Goal: Task Accomplishment & Management: Manage account settings

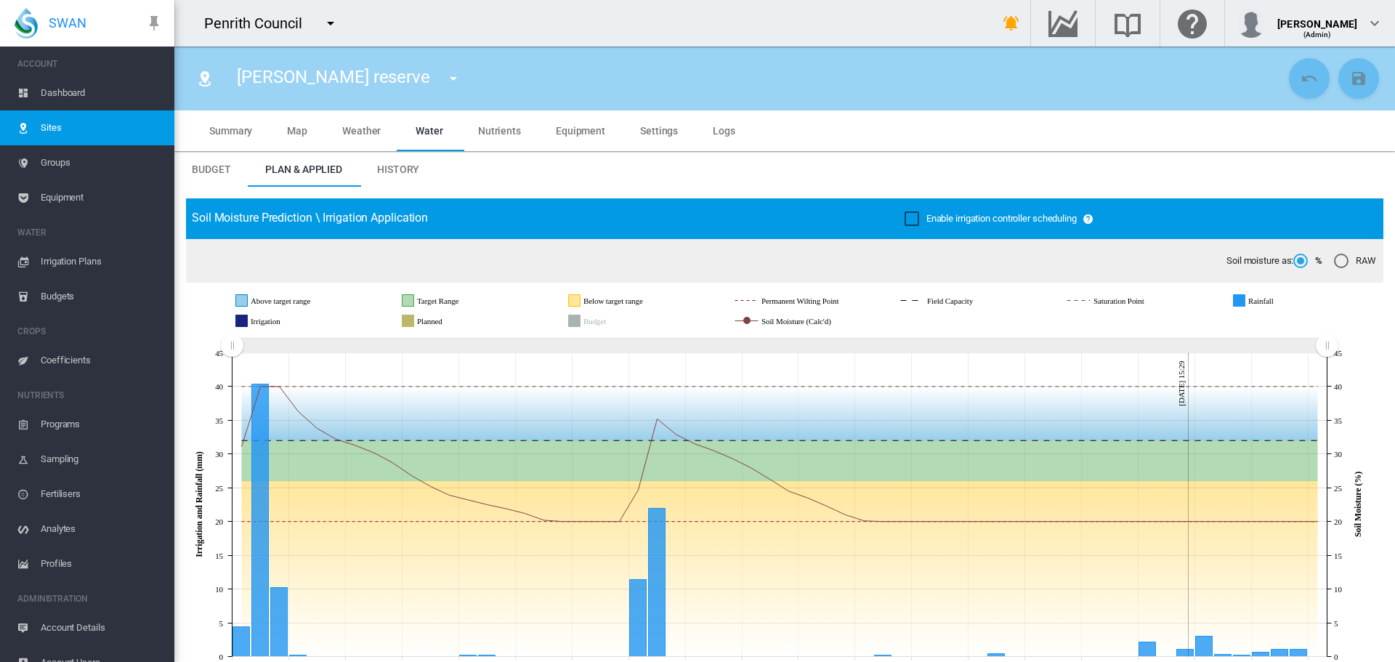
scroll to position [363, 0]
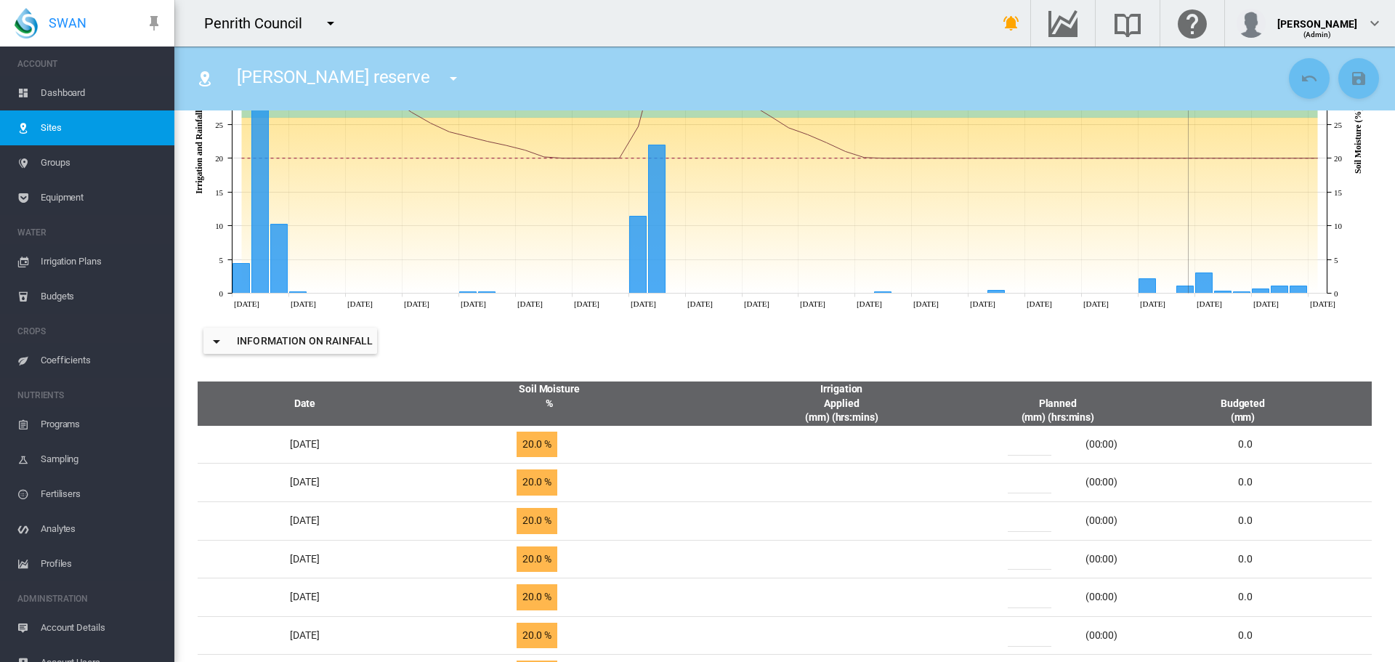
click at [338, 18] on md-icon "icon-menu-down" at bounding box center [330, 23] width 17 height 17
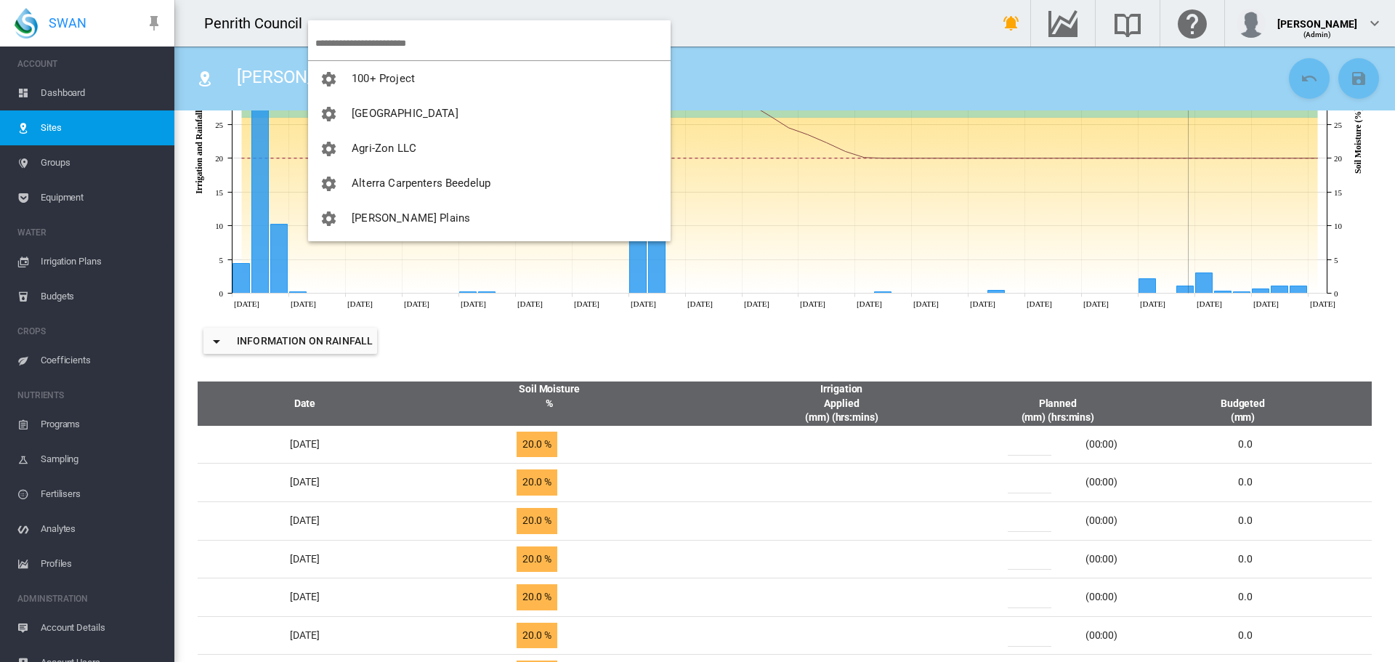
click at [343, 40] on input "search" at bounding box center [492, 43] width 355 height 34
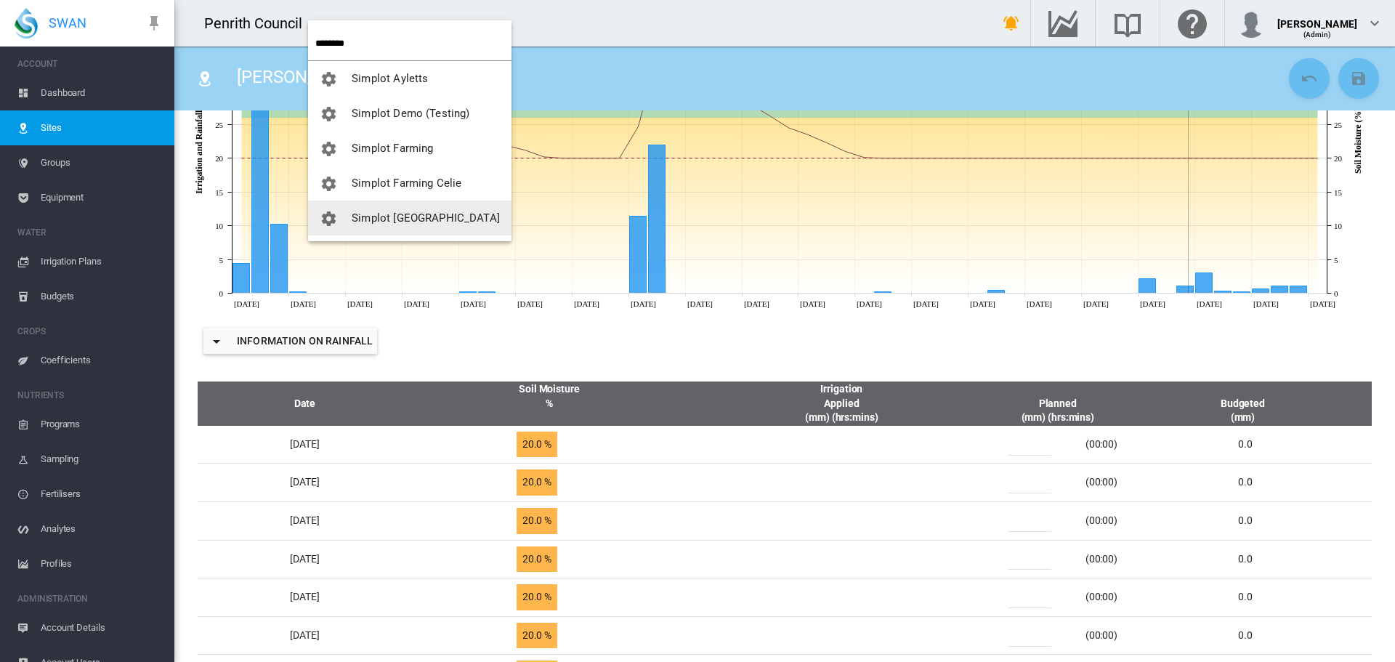
type input "*******"
click at [411, 224] on button "Simplot [GEOGRAPHIC_DATA]" at bounding box center [409, 218] width 203 height 35
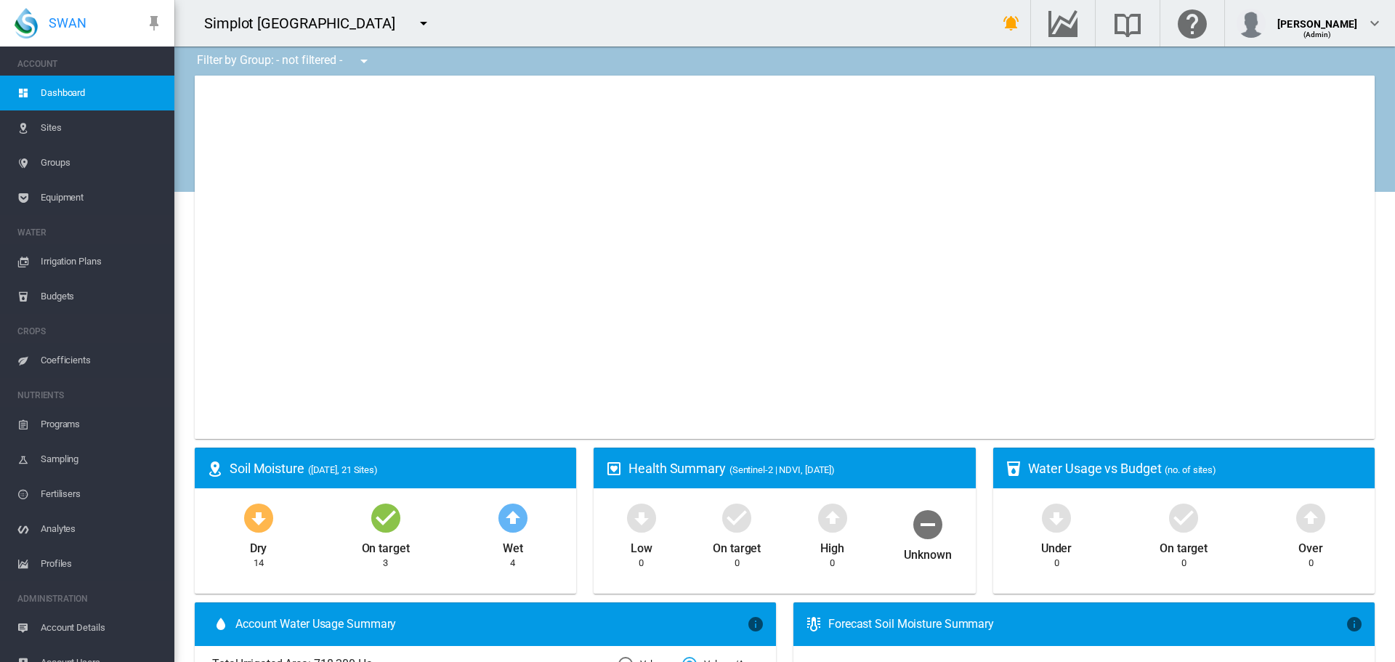
type input "**********"
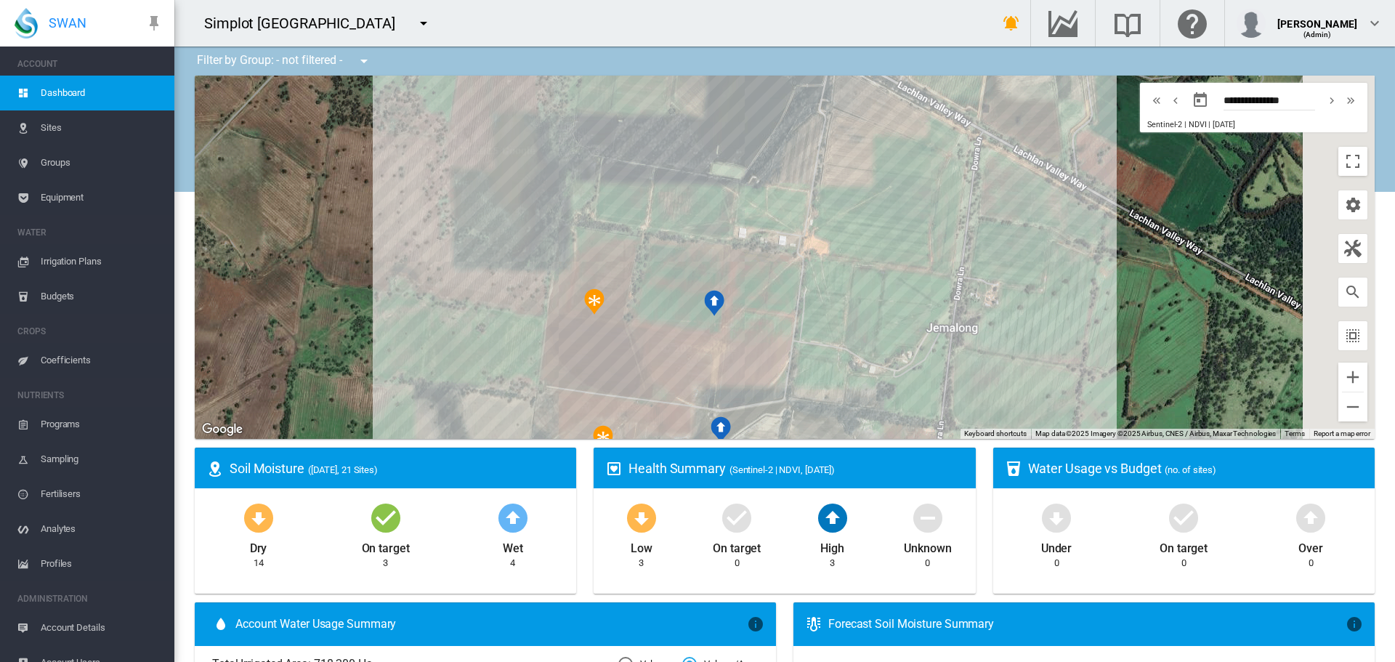
drag, startPoint x: 703, startPoint y: 261, endPoint x: 459, endPoint y: 206, distance: 250.3
click at [458, 206] on div at bounding box center [785, 257] width 1180 height 363
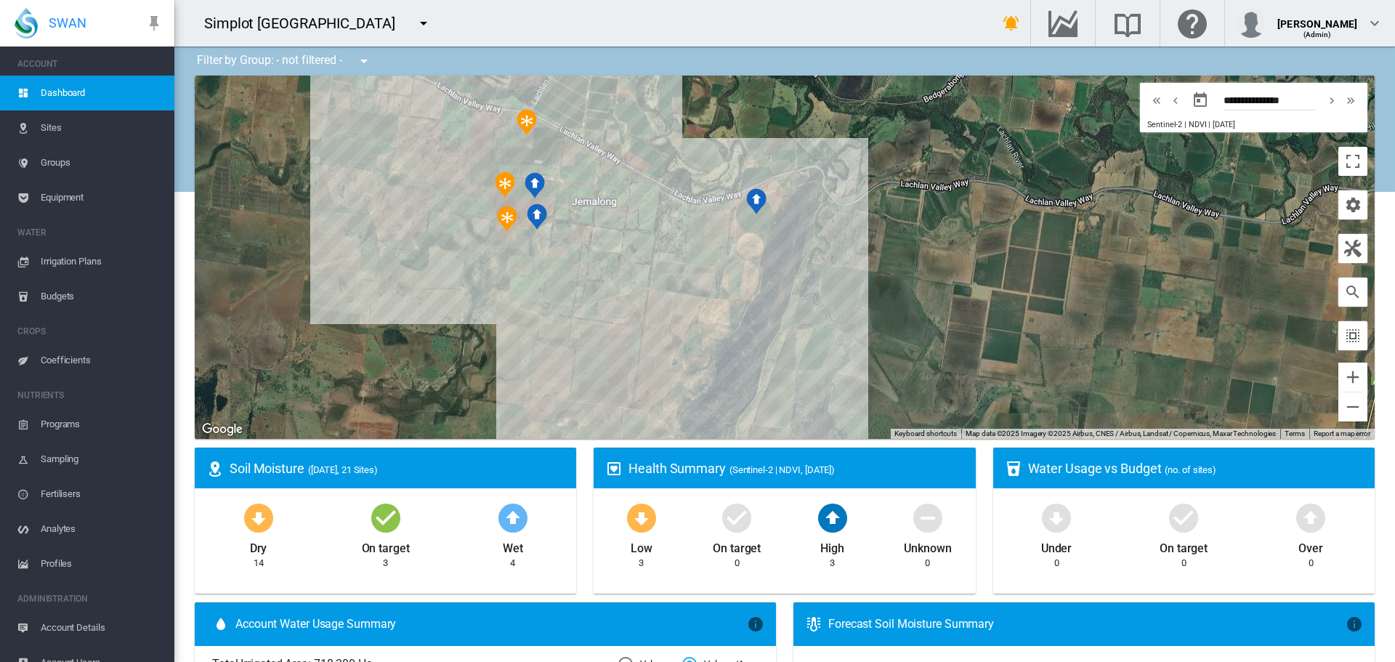
drag, startPoint x: 467, startPoint y: 309, endPoint x: 377, endPoint y: 76, distance: 250.0
click at [392, 229] on div at bounding box center [785, 257] width 1180 height 363
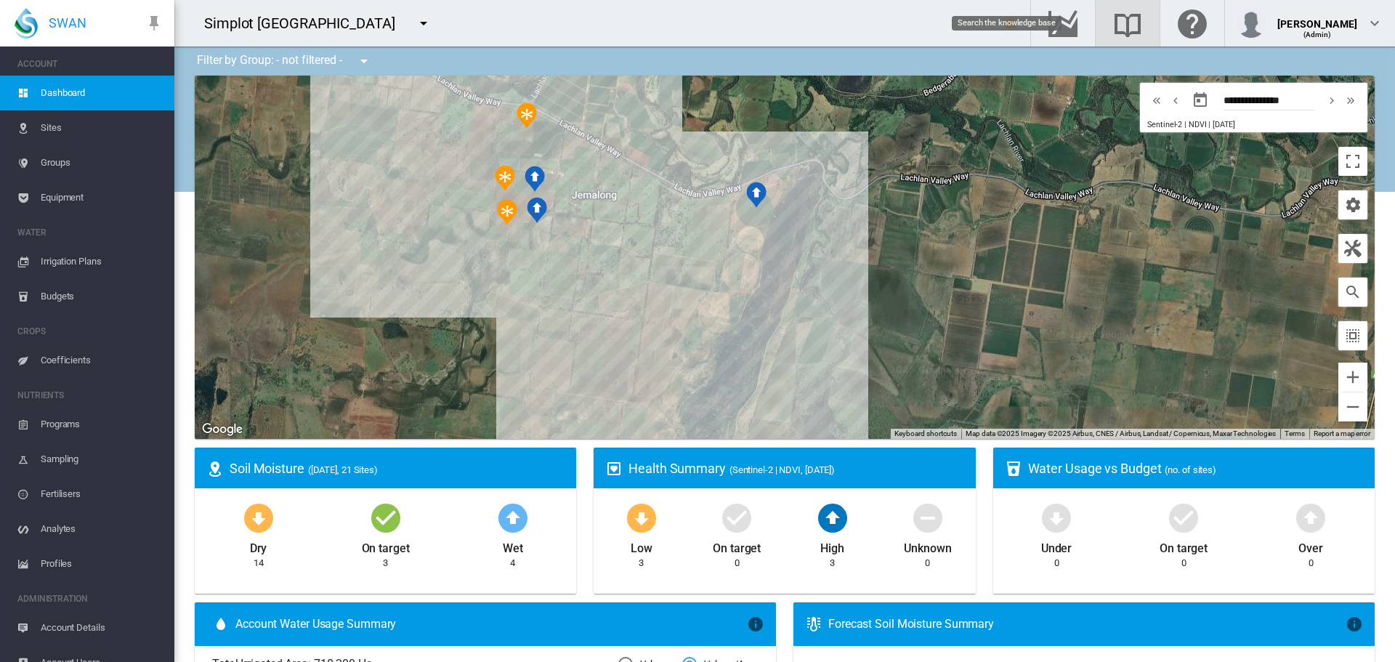
click at [1110, 17] on md-icon "Search the knowledge base" at bounding box center [1127, 23] width 35 height 17
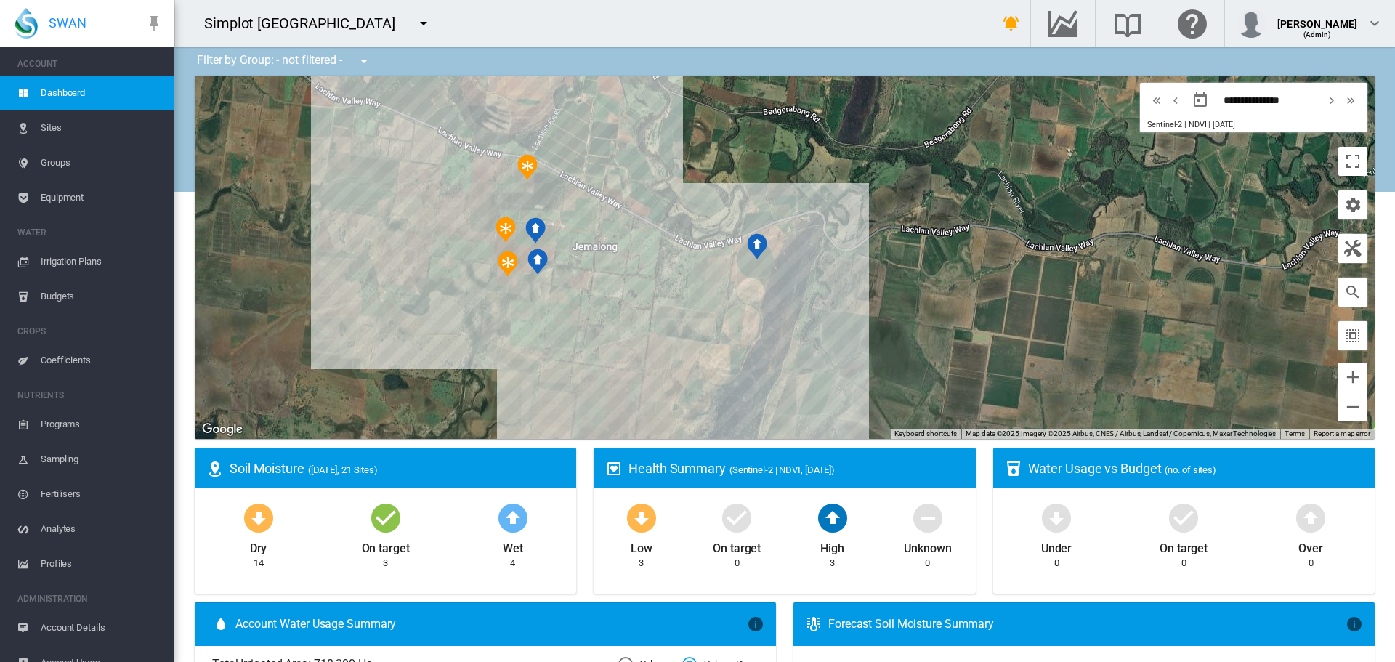
drag, startPoint x: 357, startPoint y: 174, endPoint x: 357, endPoint y: 230, distance: 55.2
click at [357, 230] on div at bounding box center [785, 257] width 1180 height 363
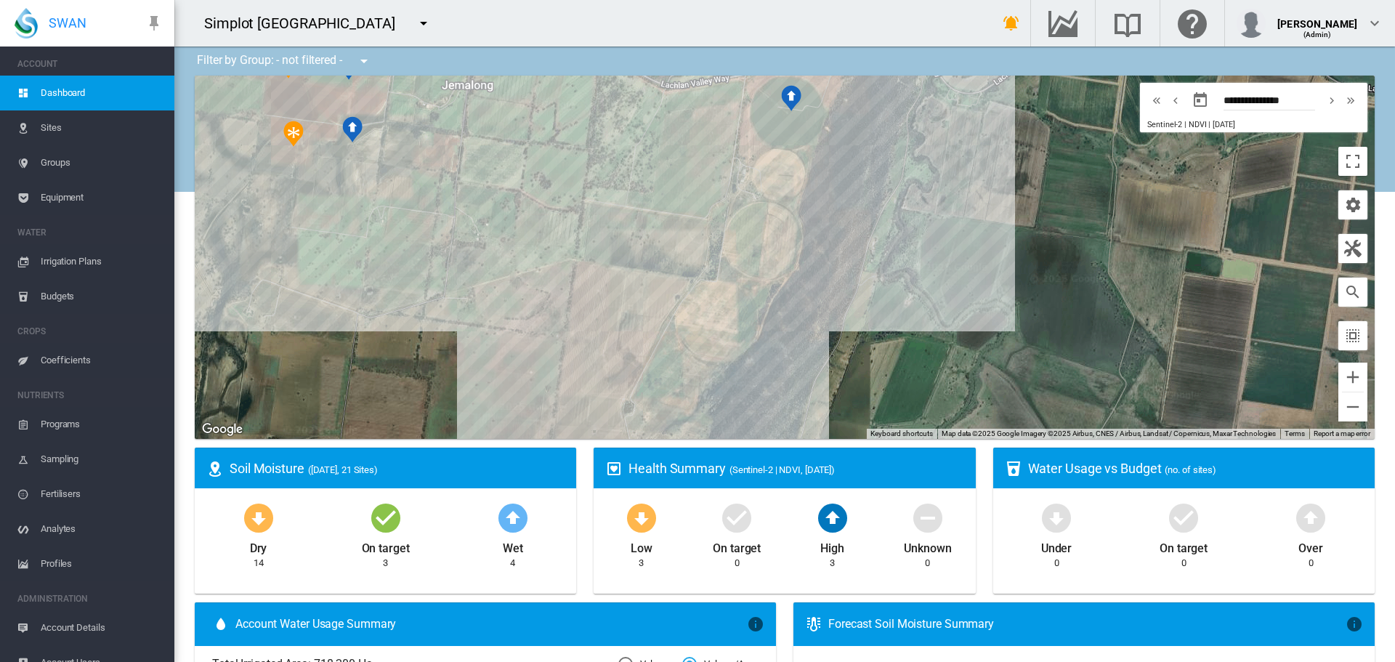
drag, startPoint x: 522, startPoint y: 322, endPoint x: 312, endPoint y: 271, distance: 216.7
click at [312, 271] on div at bounding box center [785, 257] width 1180 height 363
click at [97, 260] on span "Irrigation Plans" at bounding box center [102, 261] width 122 height 35
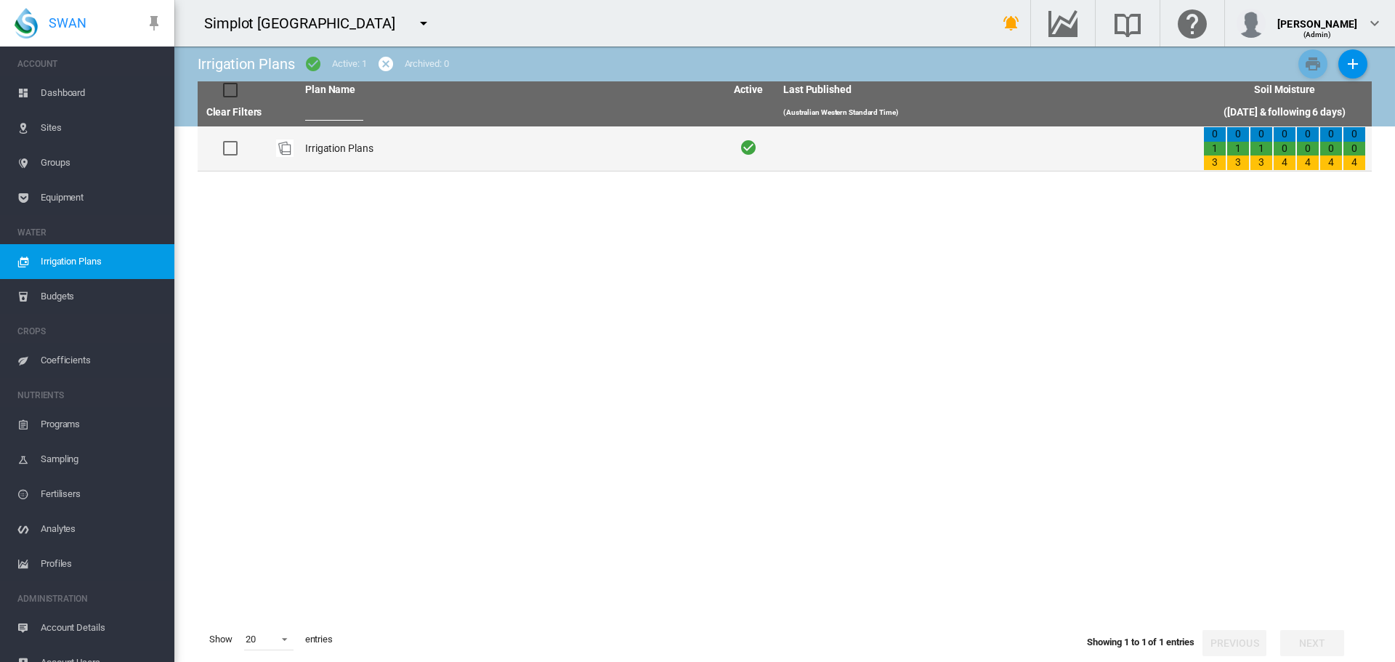
click at [319, 148] on td "Irrigation Plans" at bounding box center [509, 148] width 420 height 44
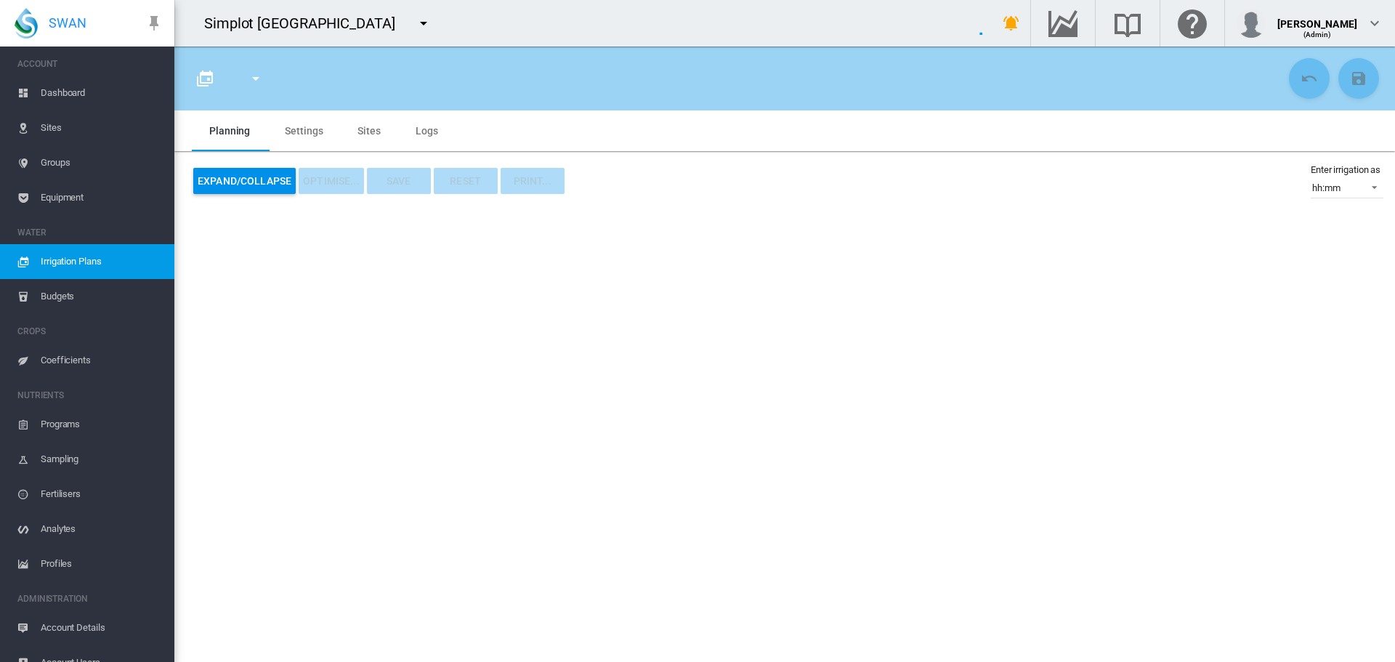
type input "**********"
type input "*"
type input "*****"
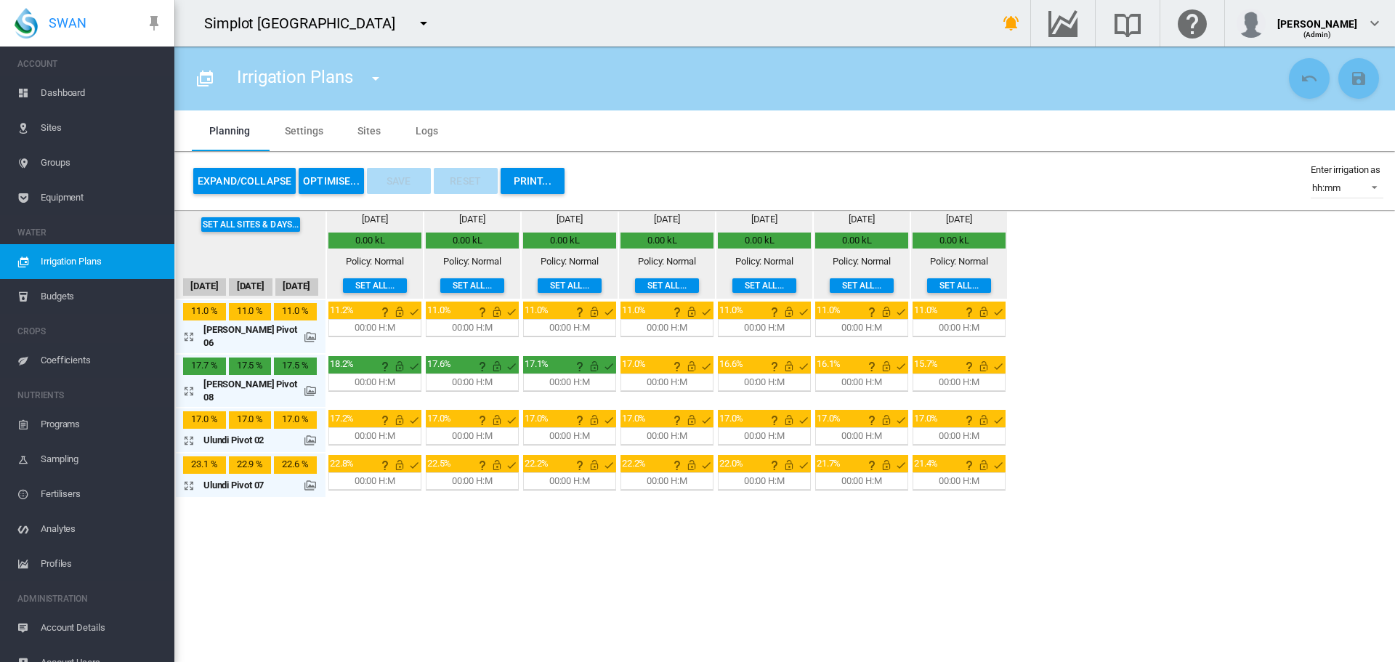
drag, startPoint x: 386, startPoint y: 132, endPoint x: 375, endPoint y: 130, distance: 11.1
click at [385, 132] on md-tab-item "Sites" at bounding box center [369, 130] width 58 height 41
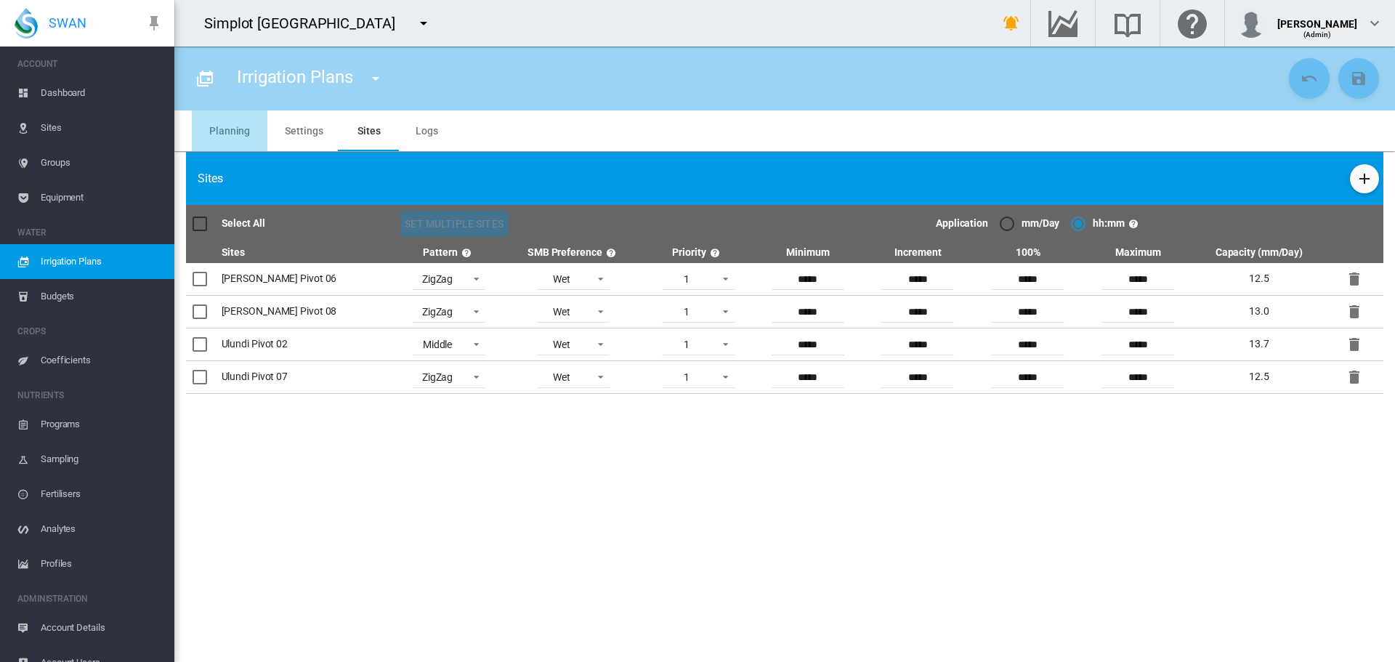
click at [230, 121] on md-tab-item "Planning" at bounding box center [230, 130] width 76 height 41
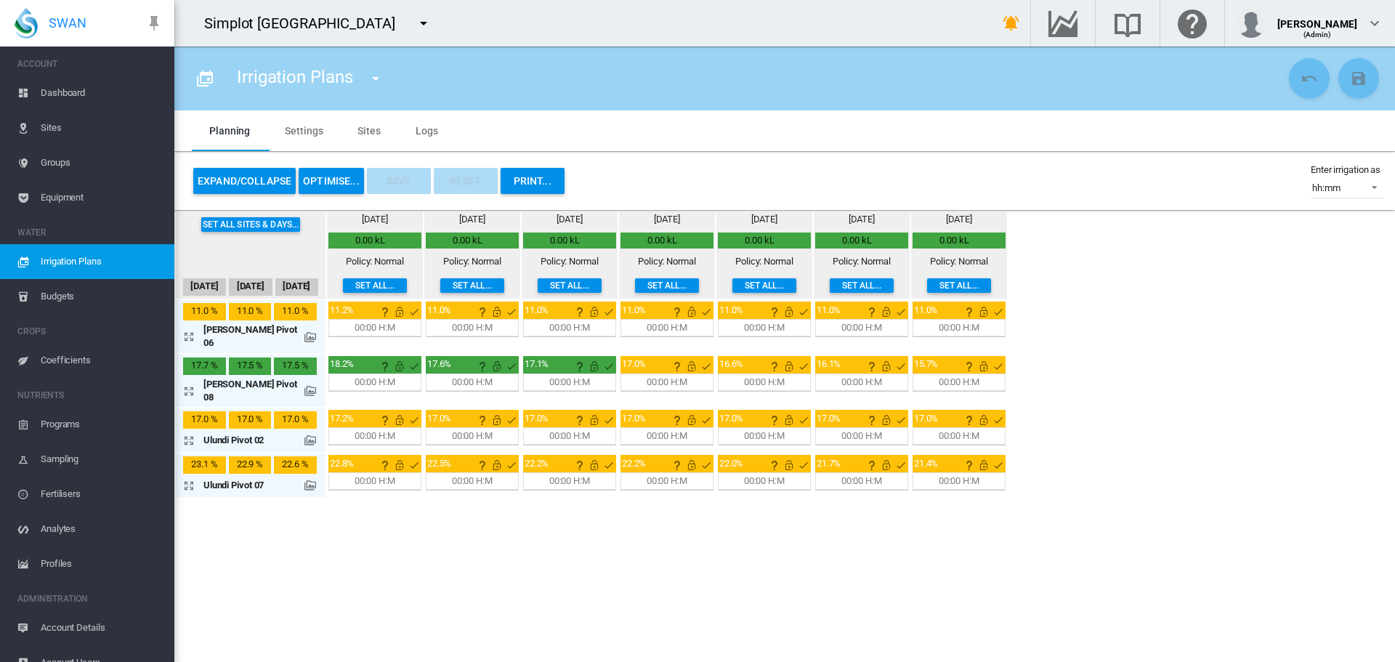
click at [304, 333] on md-icon at bounding box center [310, 337] width 12 height 12
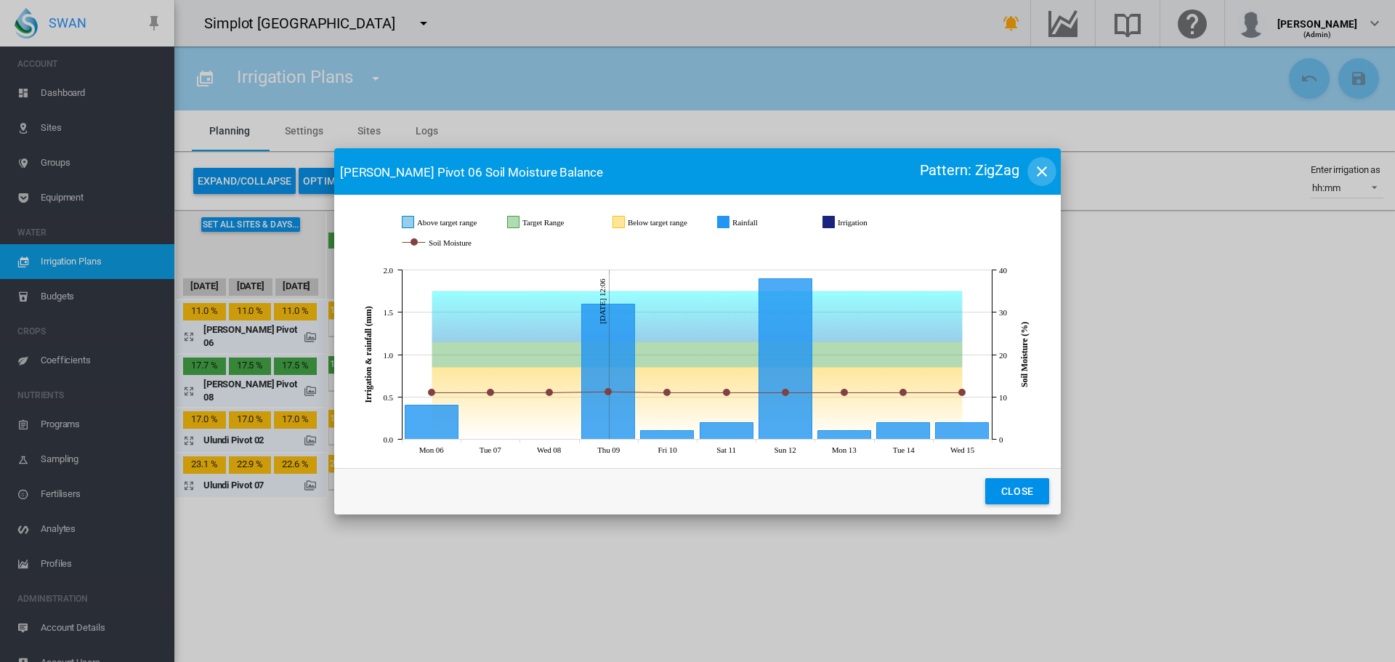
click at [1041, 171] on md-icon "icon-close" at bounding box center [1041, 171] width 17 height 17
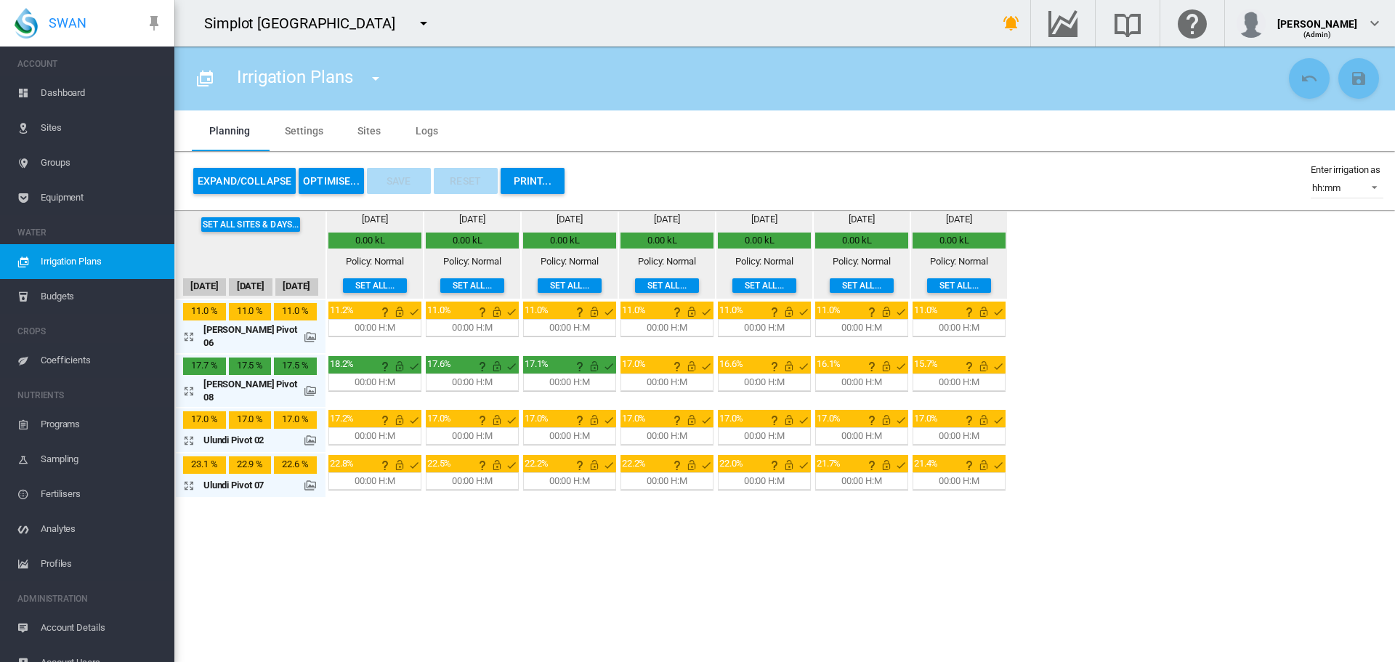
click at [346, 183] on button "OPTIMISE..." at bounding box center [331, 181] width 65 height 26
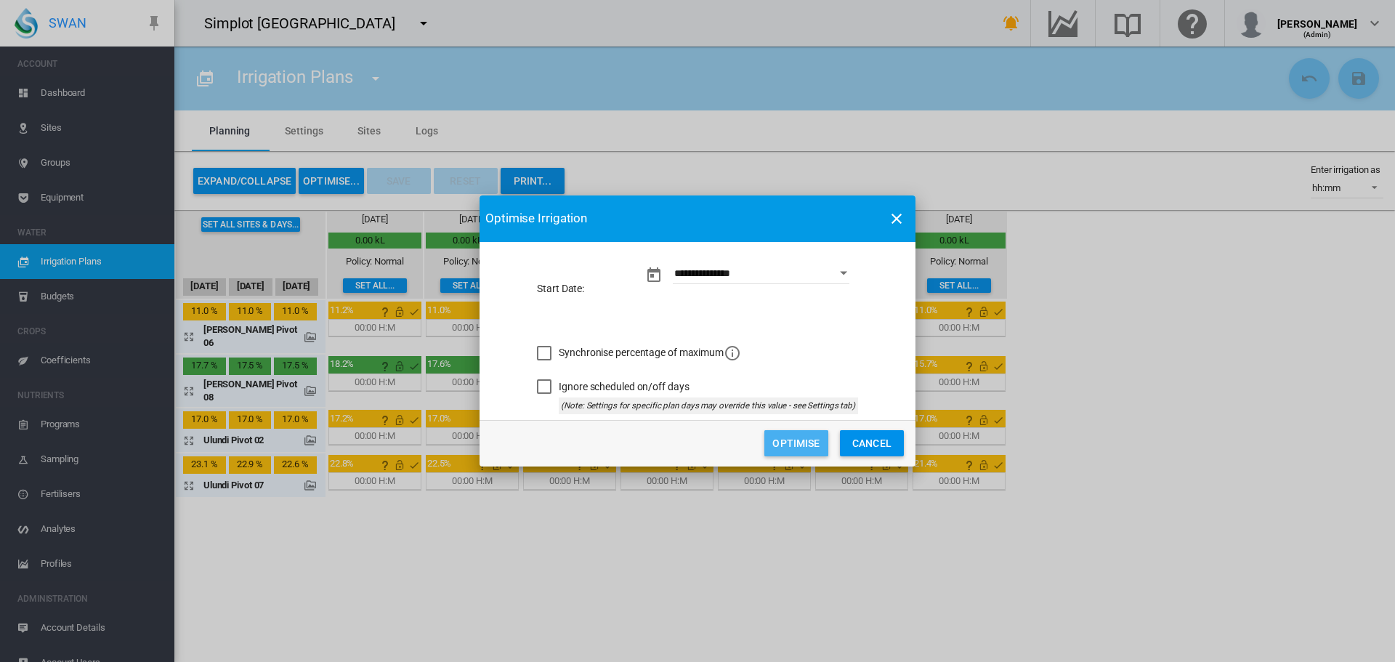
click at [784, 440] on button "Optimise" at bounding box center [796, 443] width 64 height 26
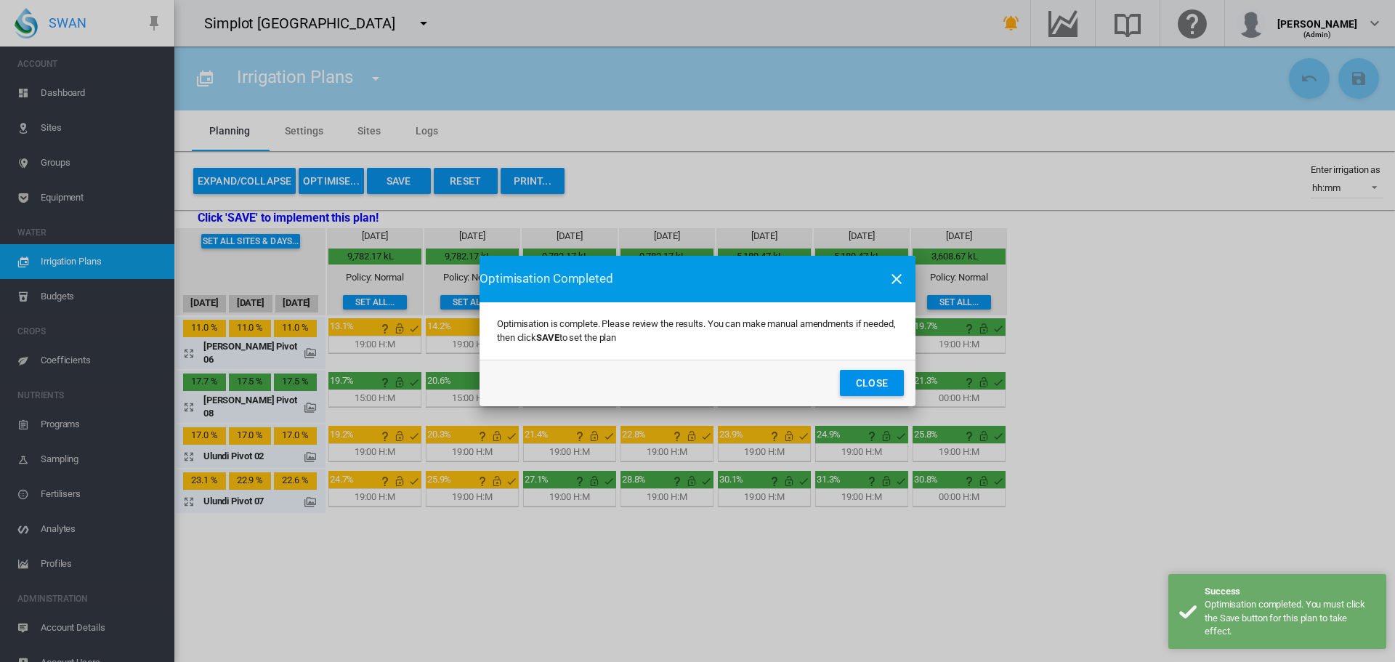
click at [894, 384] on button "Close" at bounding box center [872, 383] width 64 height 26
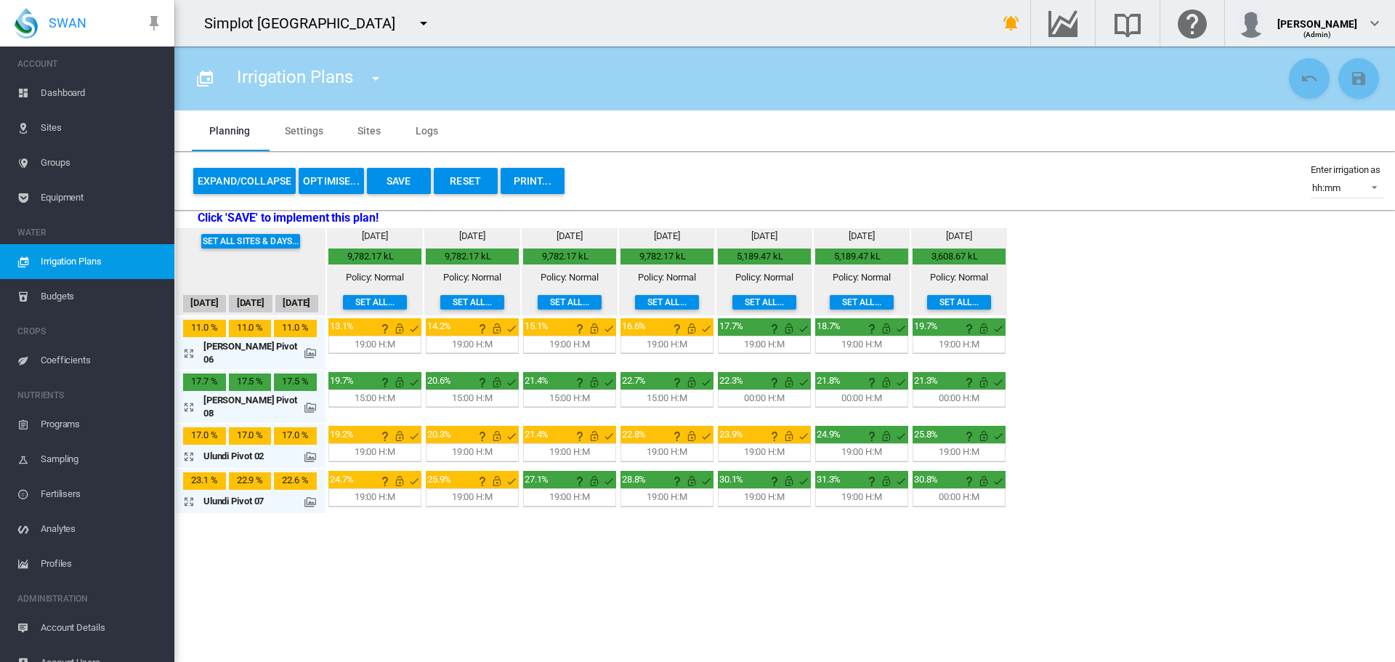
click at [304, 349] on md-icon at bounding box center [310, 353] width 12 height 12
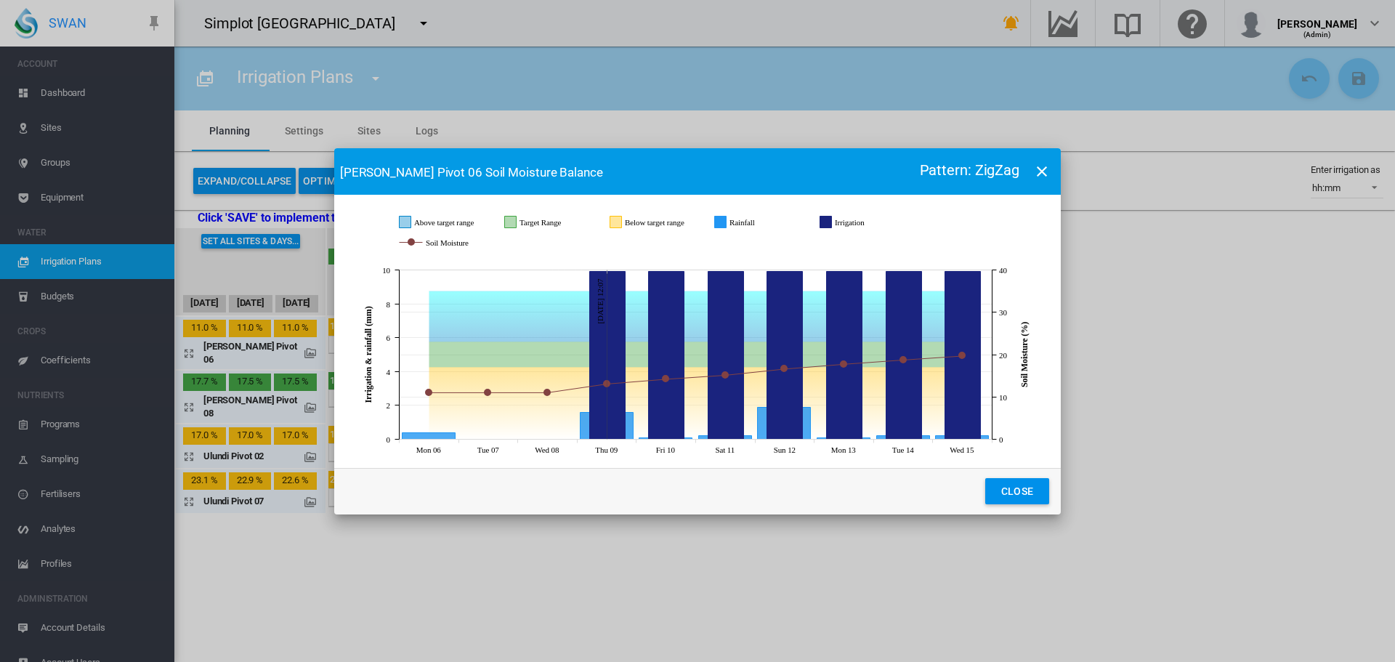
click at [207, 388] on div "[PERSON_NAME] Pivot 06 Soil Moisture Balance Pattern: ZigZag JavaScript chart b…" at bounding box center [697, 331] width 1395 height 662
click at [1040, 168] on md-icon "icon-close" at bounding box center [1041, 171] width 17 height 17
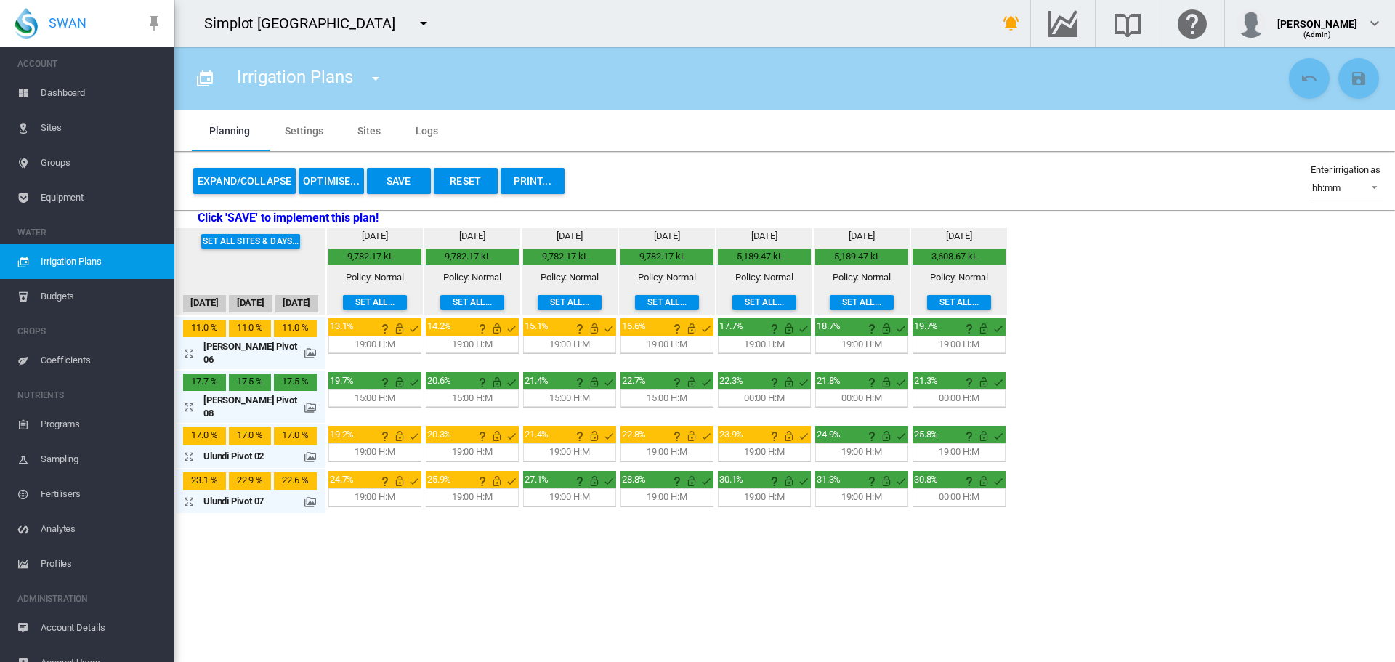
click at [304, 402] on md-icon at bounding box center [310, 408] width 12 height 12
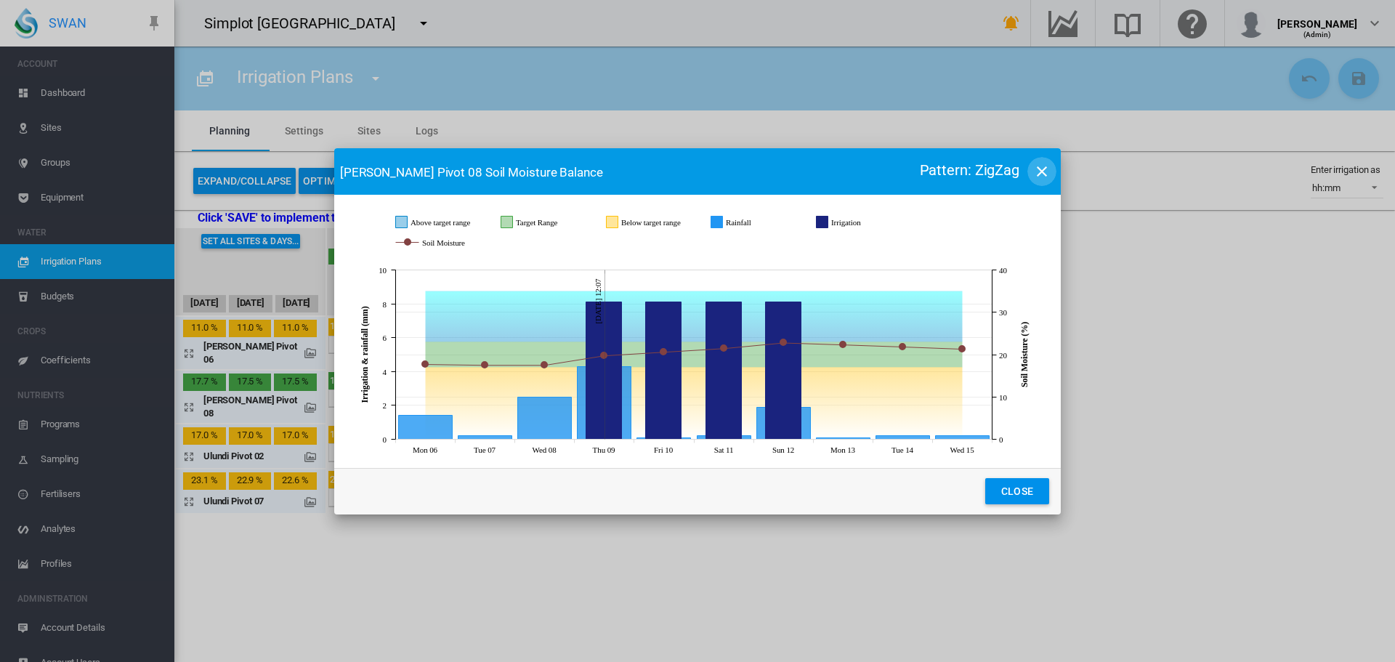
click at [1047, 166] on md-icon "icon-close" at bounding box center [1041, 171] width 17 height 17
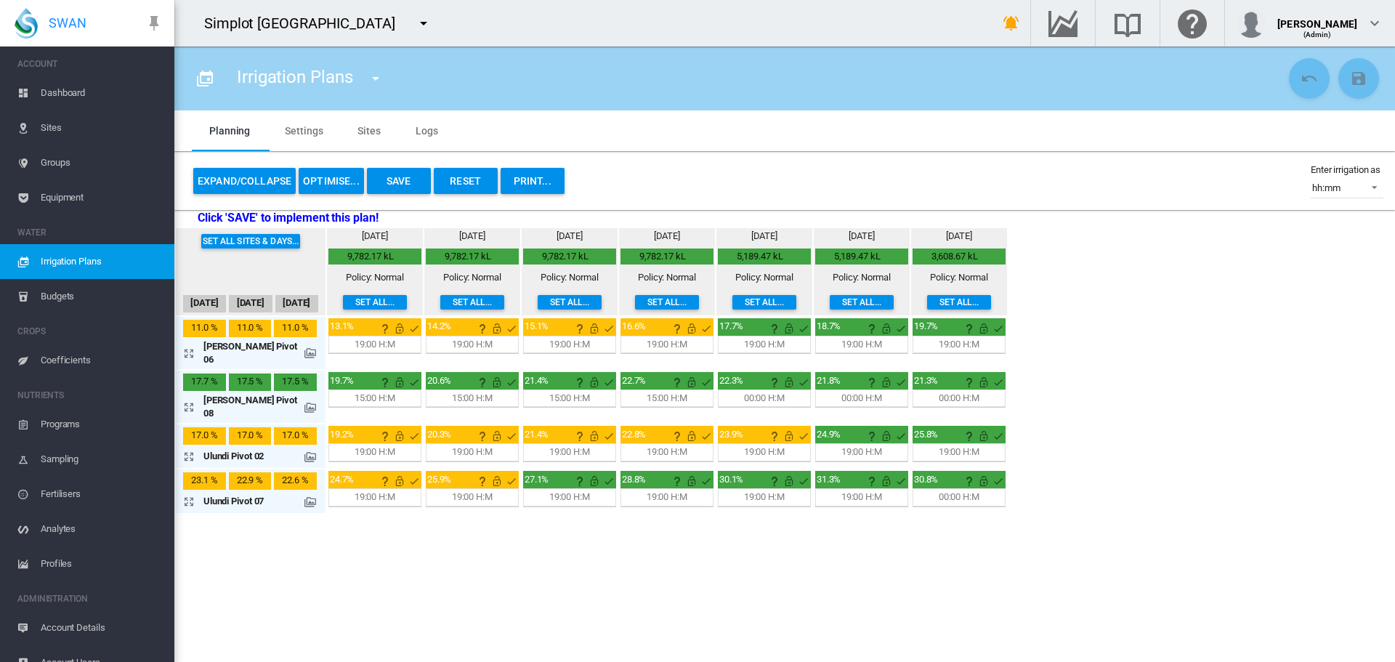
click at [304, 353] on md-icon at bounding box center [310, 353] width 12 height 12
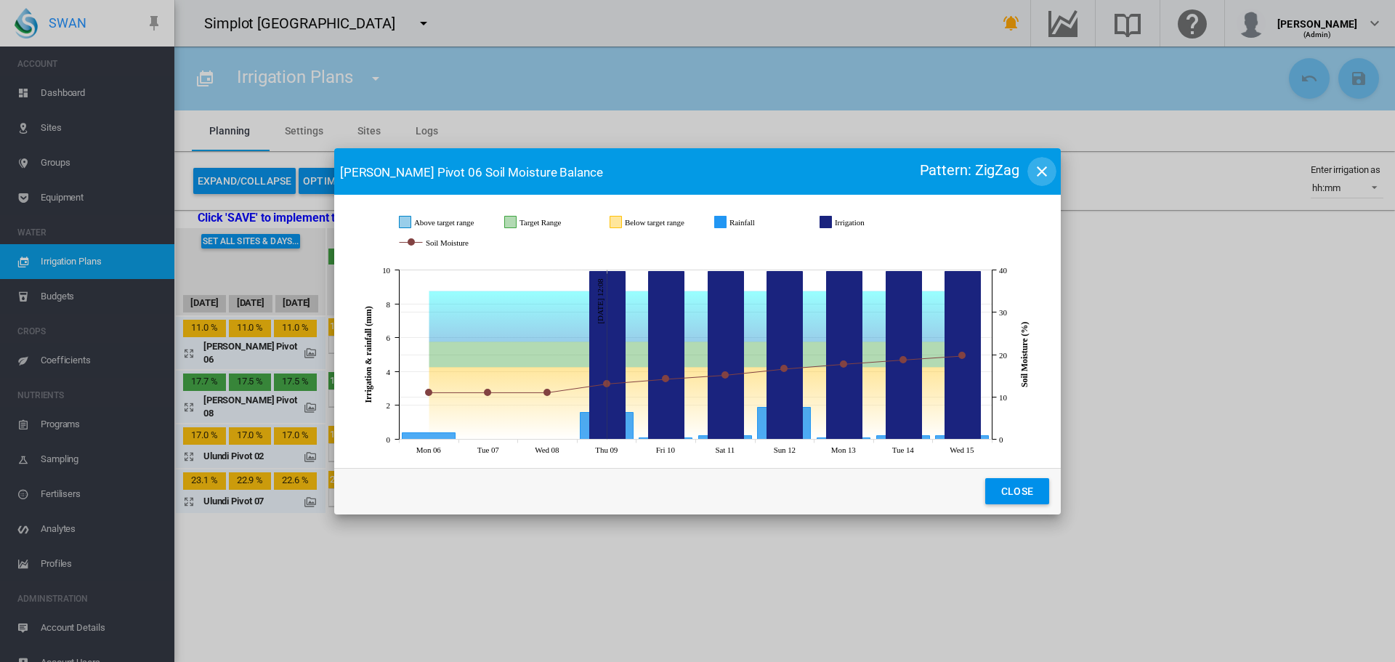
click at [1043, 174] on md-icon "icon-close" at bounding box center [1041, 171] width 17 height 17
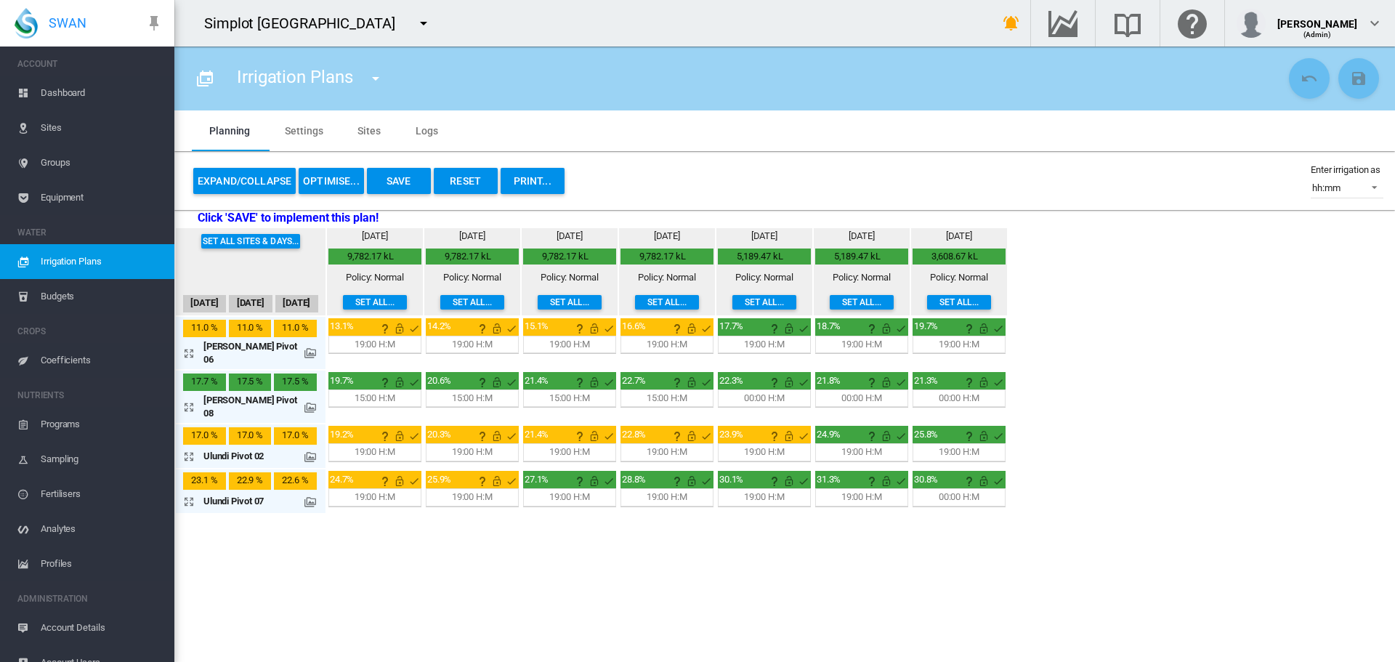
click at [185, 448] on md-icon "icon-arrow-expand" at bounding box center [191, 456] width 17 height 17
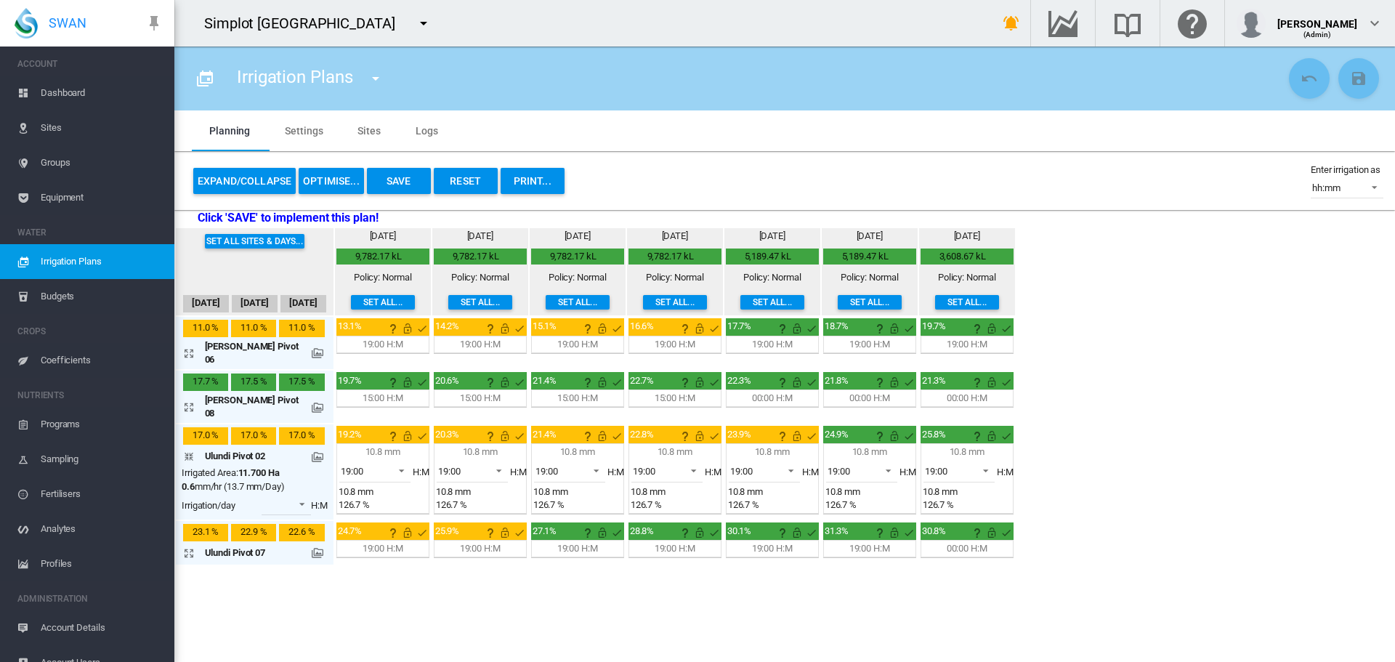
click at [328, 446] on div "Ulundi Pivot 02" at bounding box center [255, 456] width 146 height 20
click at [315, 451] on md-icon at bounding box center [318, 457] width 12 height 12
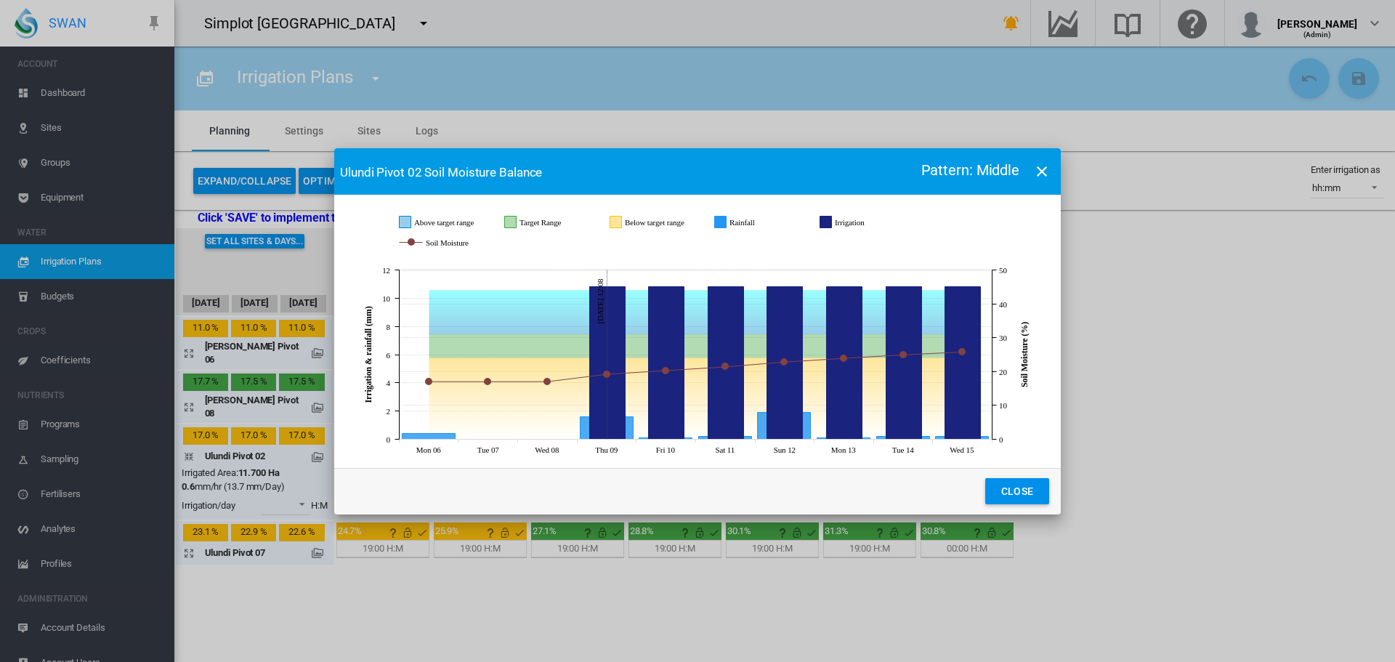
click at [1041, 166] on md-icon "icon-close" at bounding box center [1041, 171] width 17 height 17
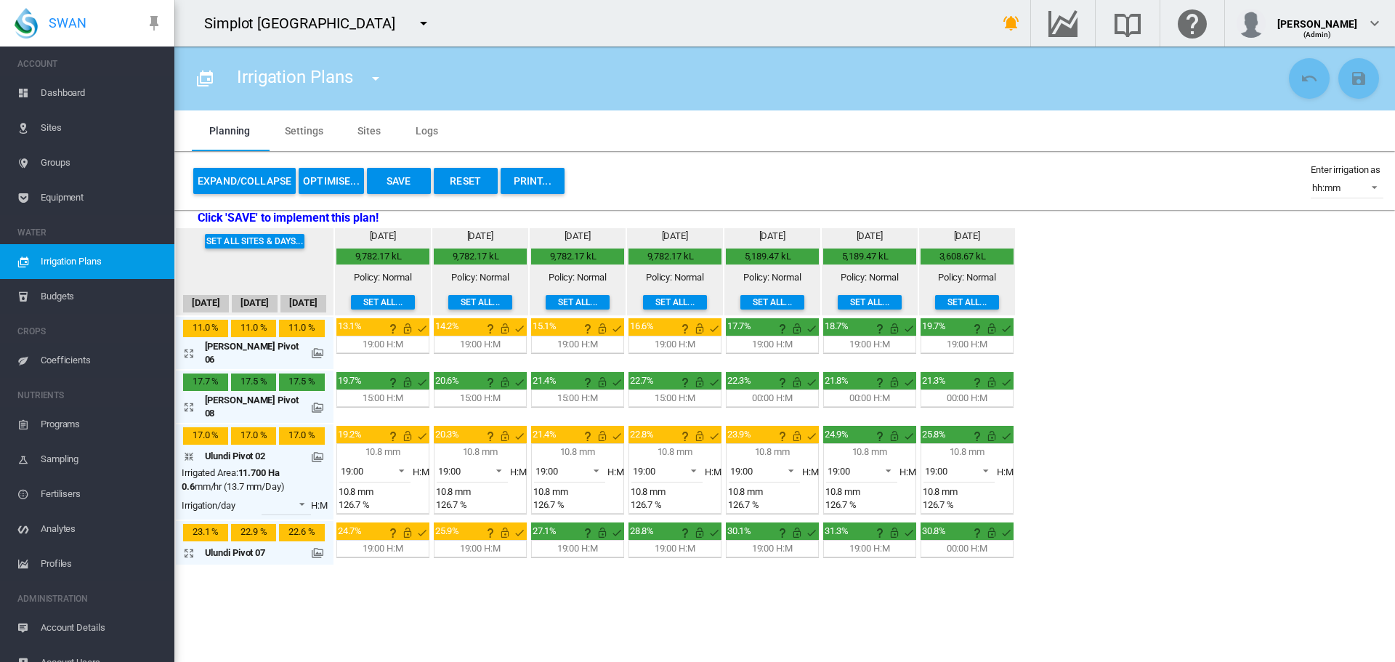
click at [530, 184] on button "PRINT..." at bounding box center [533, 181] width 64 height 26
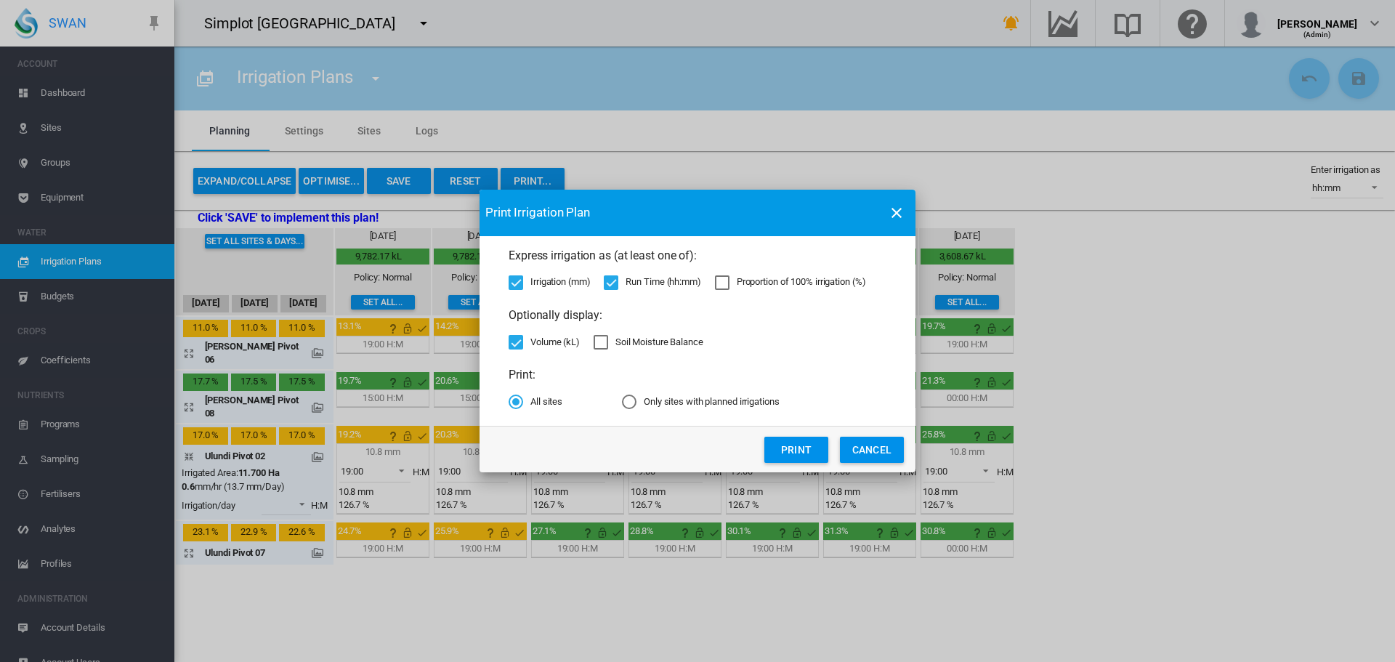
click at [897, 209] on md-icon "icon-close" at bounding box center [896, 212] width 17 height 17
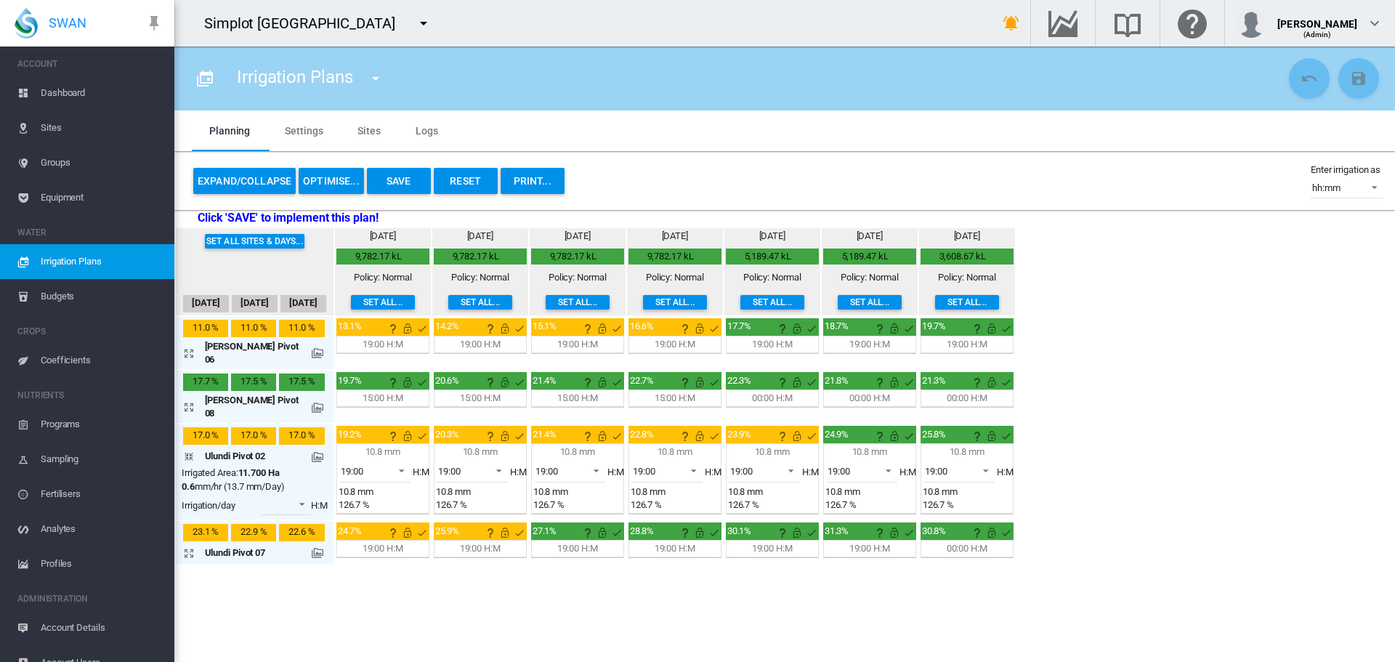
click at [542, 180] on button "PRINT..." at bounding box center [533, 181] width 64 height 26
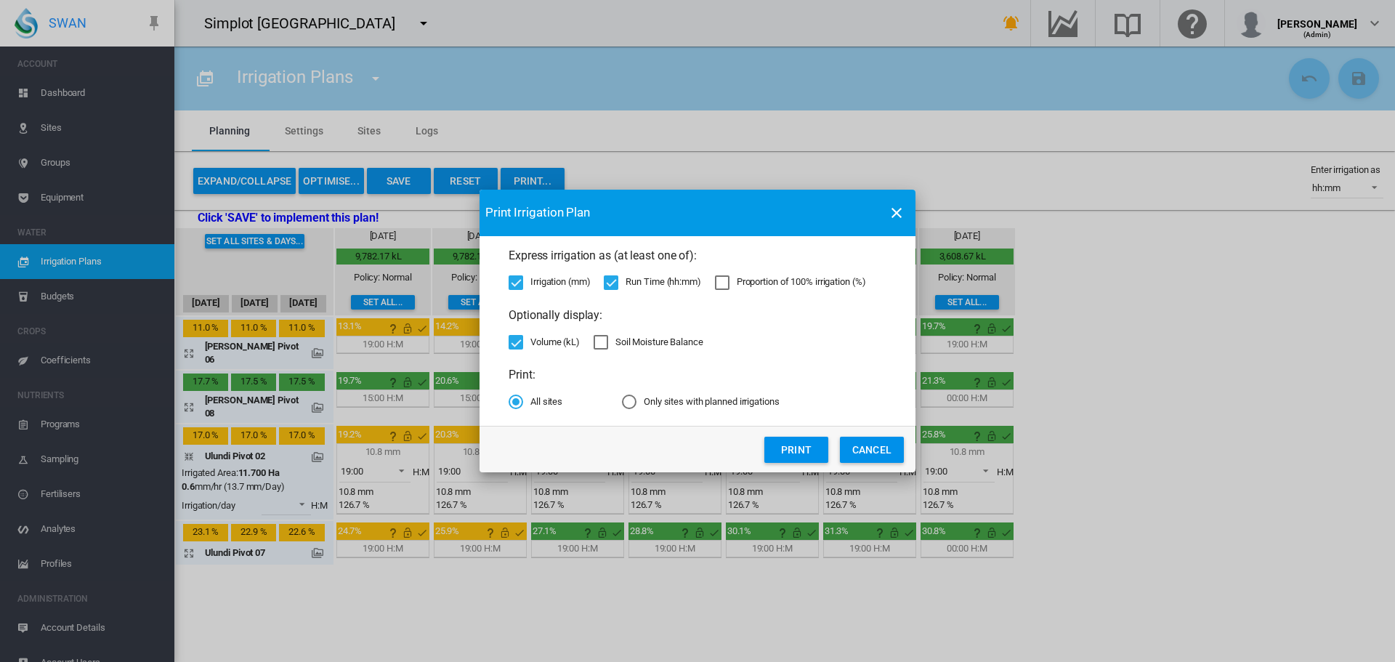
click at [628, 403] on div "Only sites with planned irrigations" at bounding box center [629, 401] width 15 height 15
click at [785, 443] on button "Print" at bounding box center [796, 450] width 64 height 26
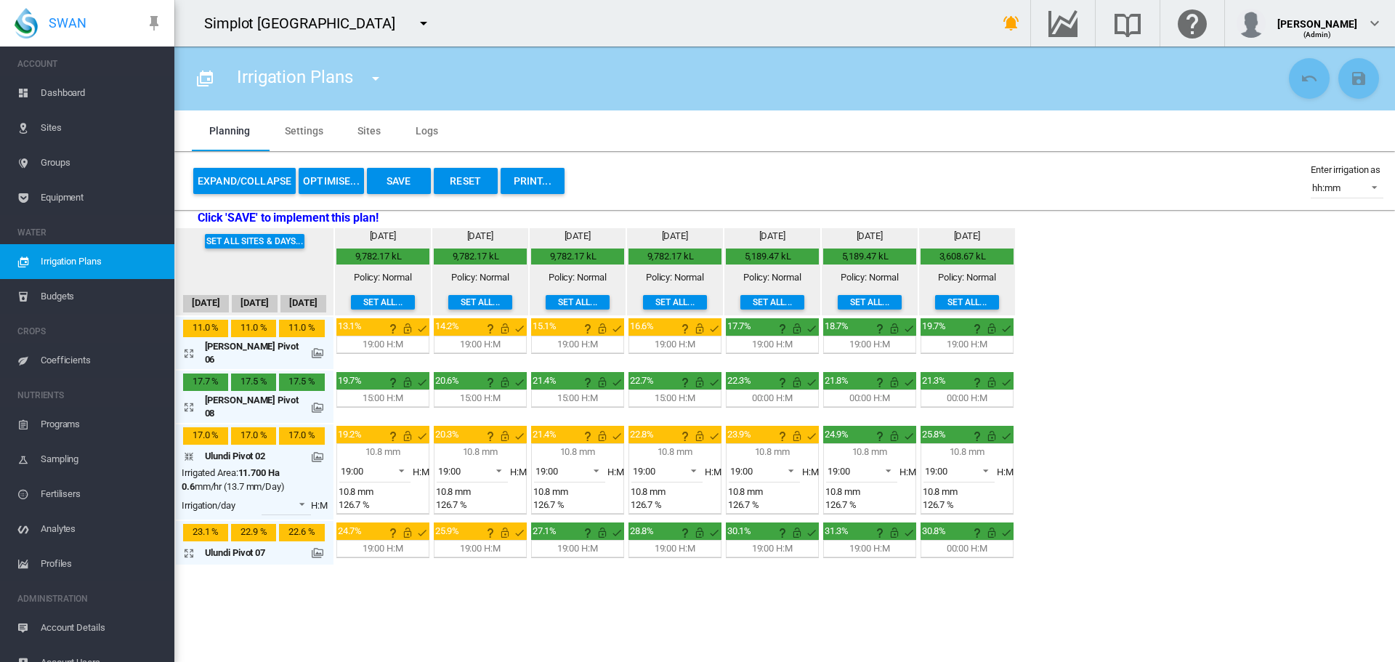
drag, startPoint x: 90, startPoint y: 134, endPoint x: 81, endPoint y: 134, distance: 8.7
click at [88, 134] on span "Sites" at bounding box center [102, 127] width 122 height 35
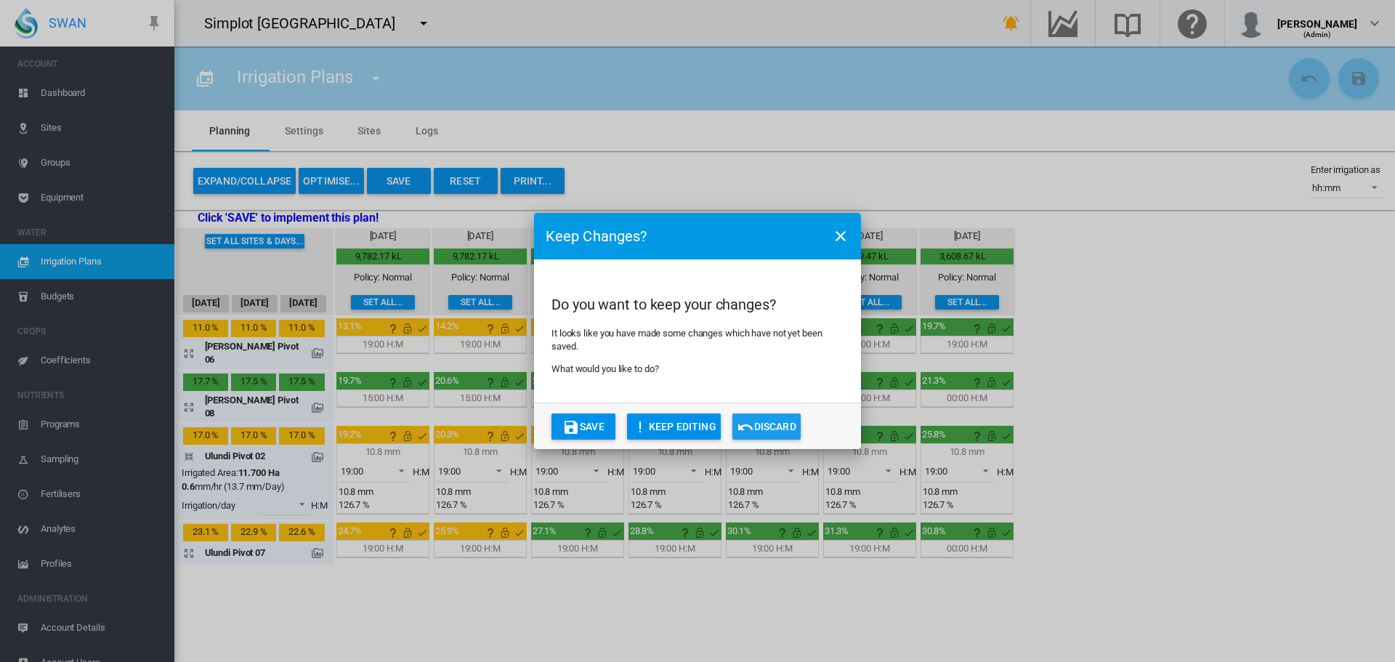
click at [762, 424] on button "Discard" at bounding box center [766, 426] width 68 height 26
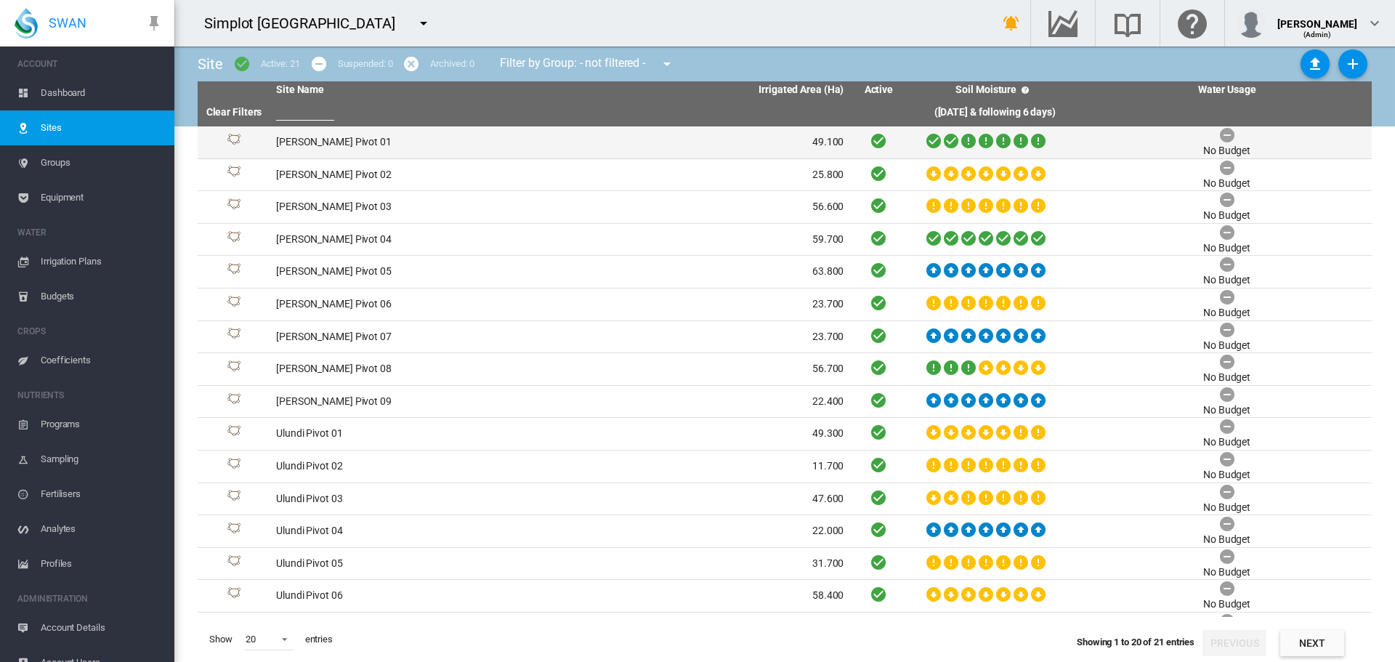
click at [306, 136] on td "[PERSON_NAME] Pivot 01" at bounding box center [415, 142] width 290 height 32
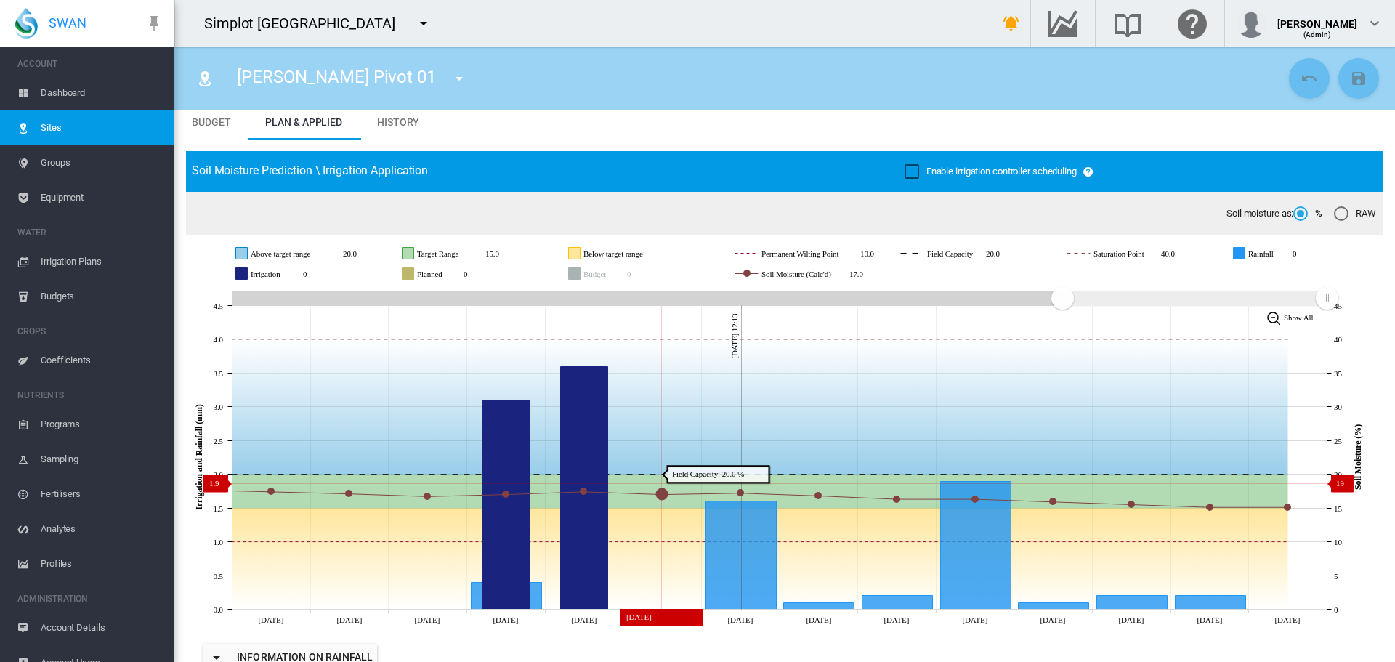
scroll to position [291, 0]
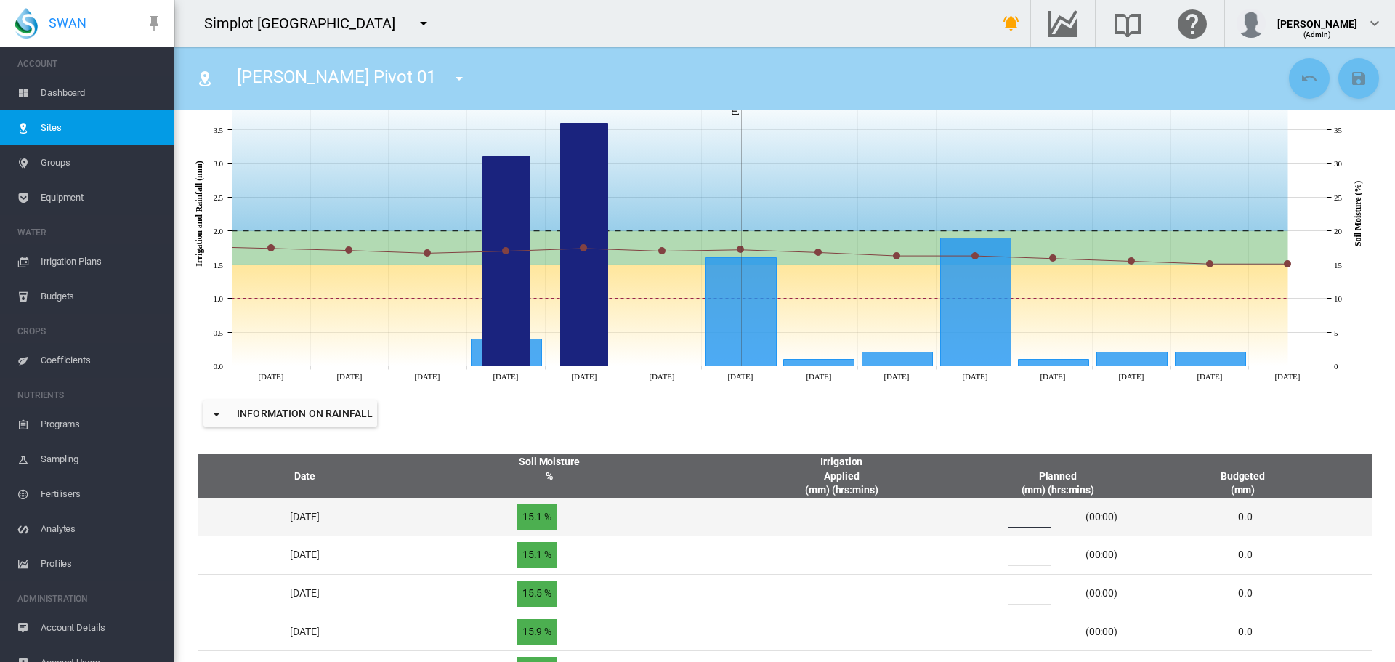
drag, startPoint x: 1058, startPoint y: 515, endPoint x: 1008, endPoint y: 515, distance: 49.4
click at [1008, 515] on td "* (00:00)" at bounding box center [1057, 517] width 145 height 38
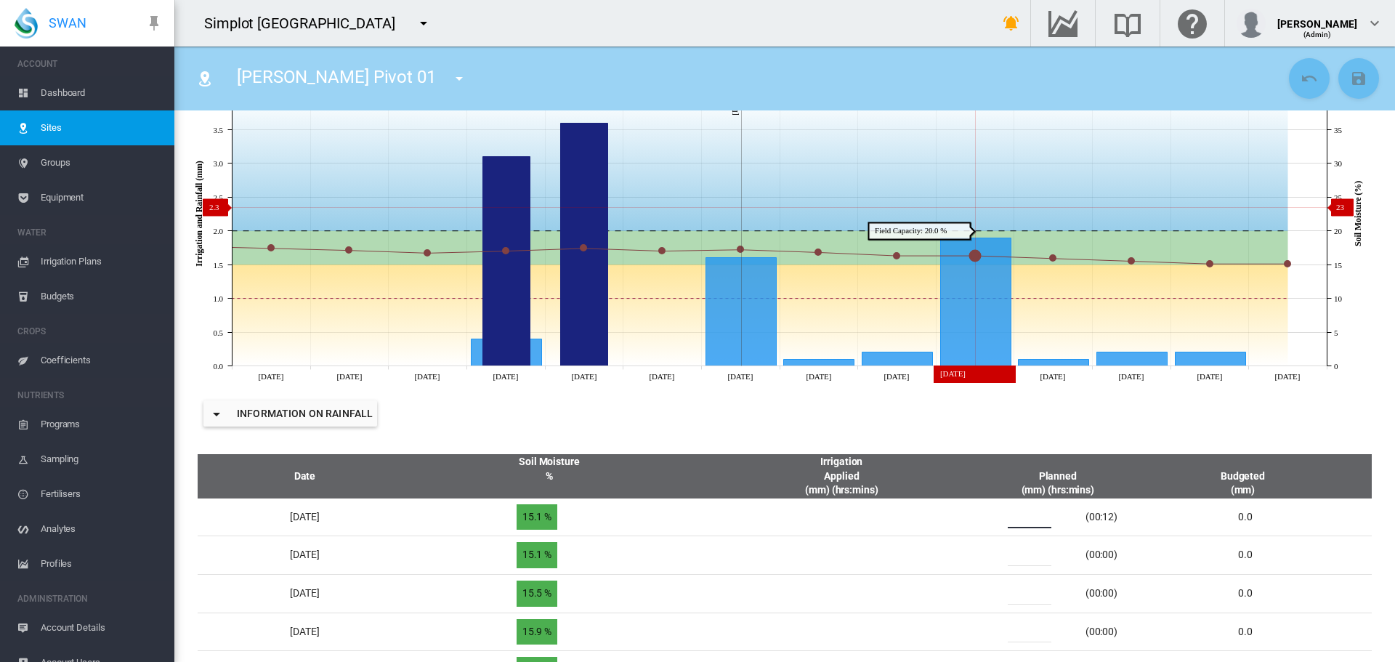
type input "**"
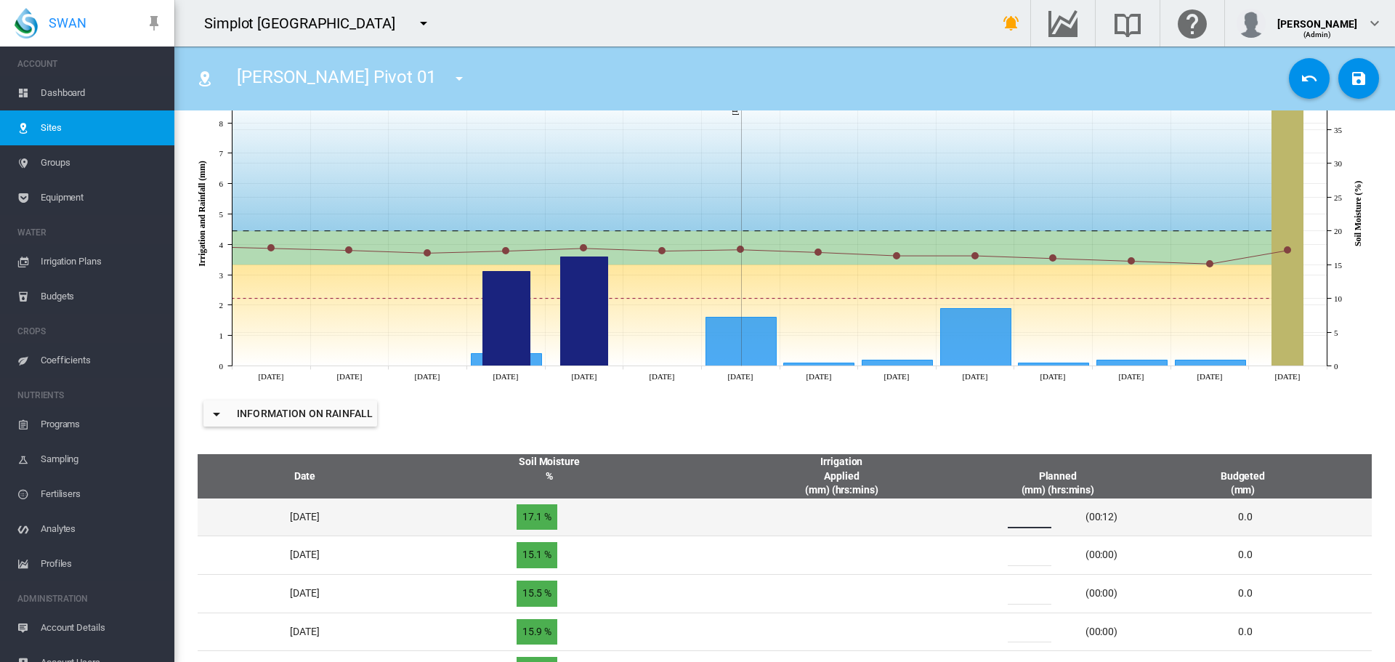
drag, startPoint x: 1045, startPoint y: 517, endPoint x: 1027, endPoint y: 517, distance: 18.2
click at [1027, 517] on input "**" at bounding box center [1030, 517] width 44 height 22
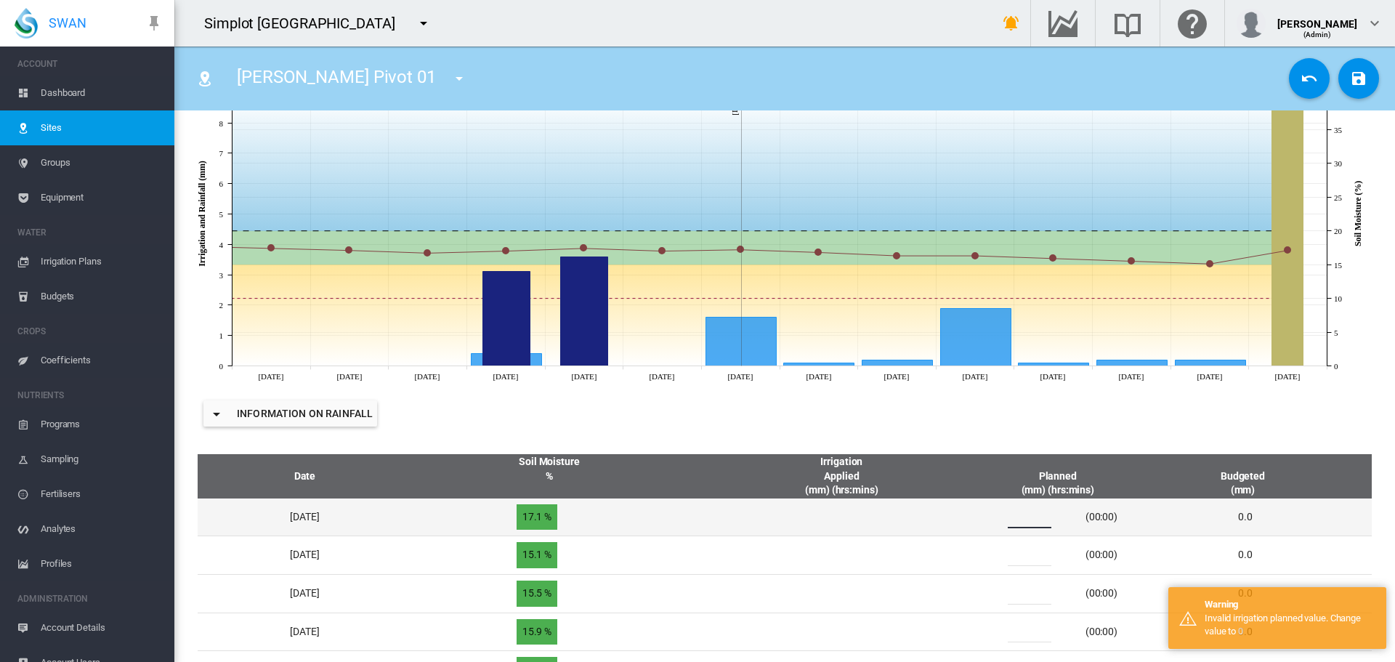
type input "**"
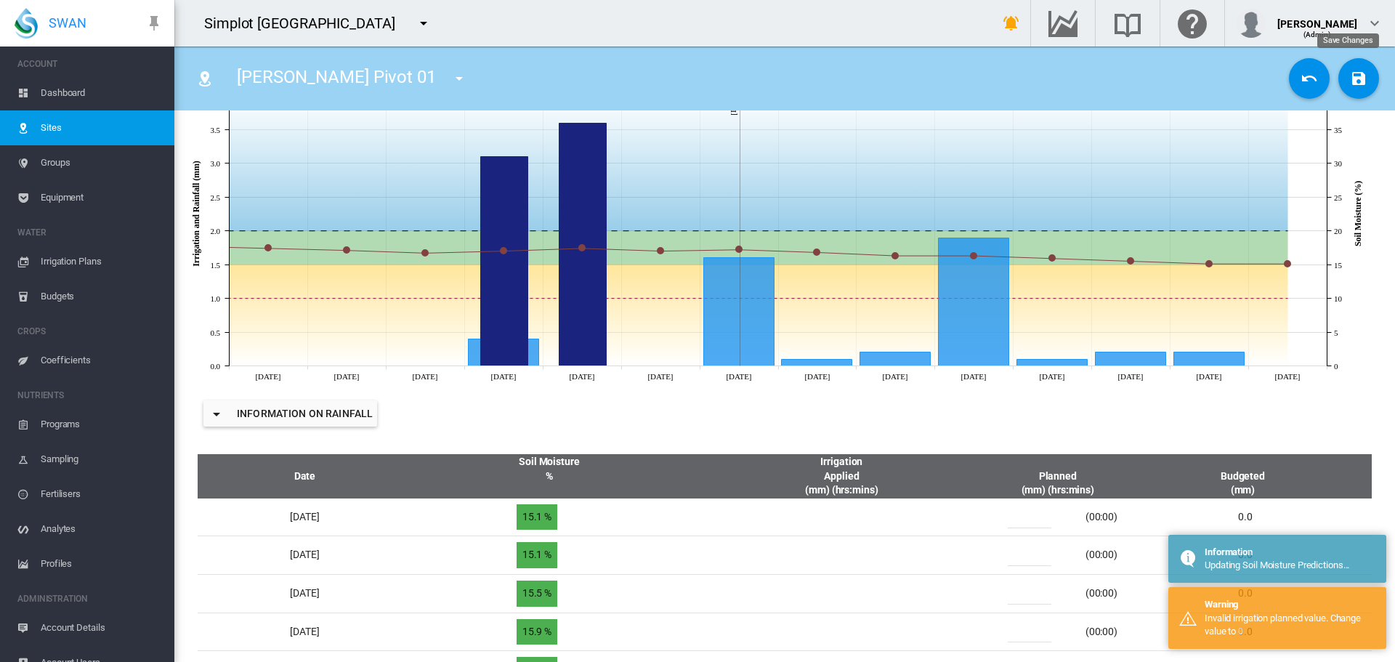
click at [1338, 81] on button "Save Changes" at bounding box center [1358, 78] width 41 height 41
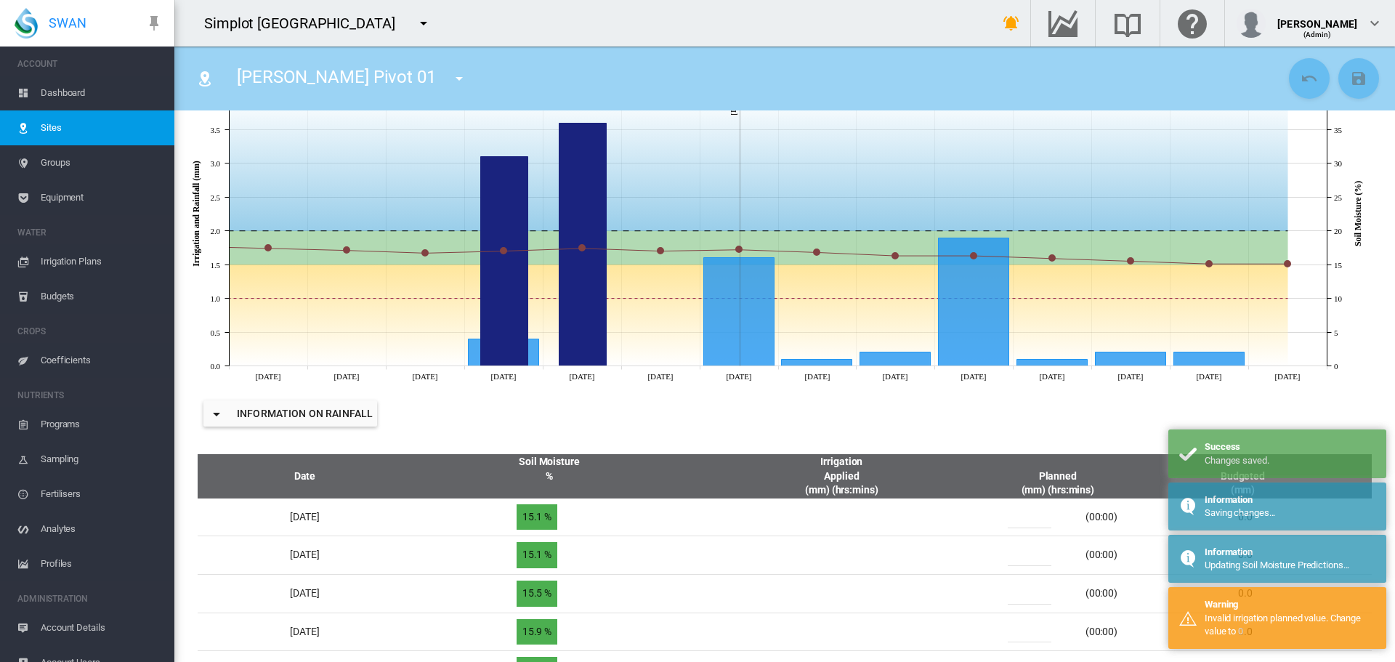
drag, startPoint x: 100, startPoint y: 92, endPoint x: 141, endPoint y: 73, distance: 44.9
click at [100, 92] on span "Dashboard" at bounding box center [102, 93] width 122 height 35
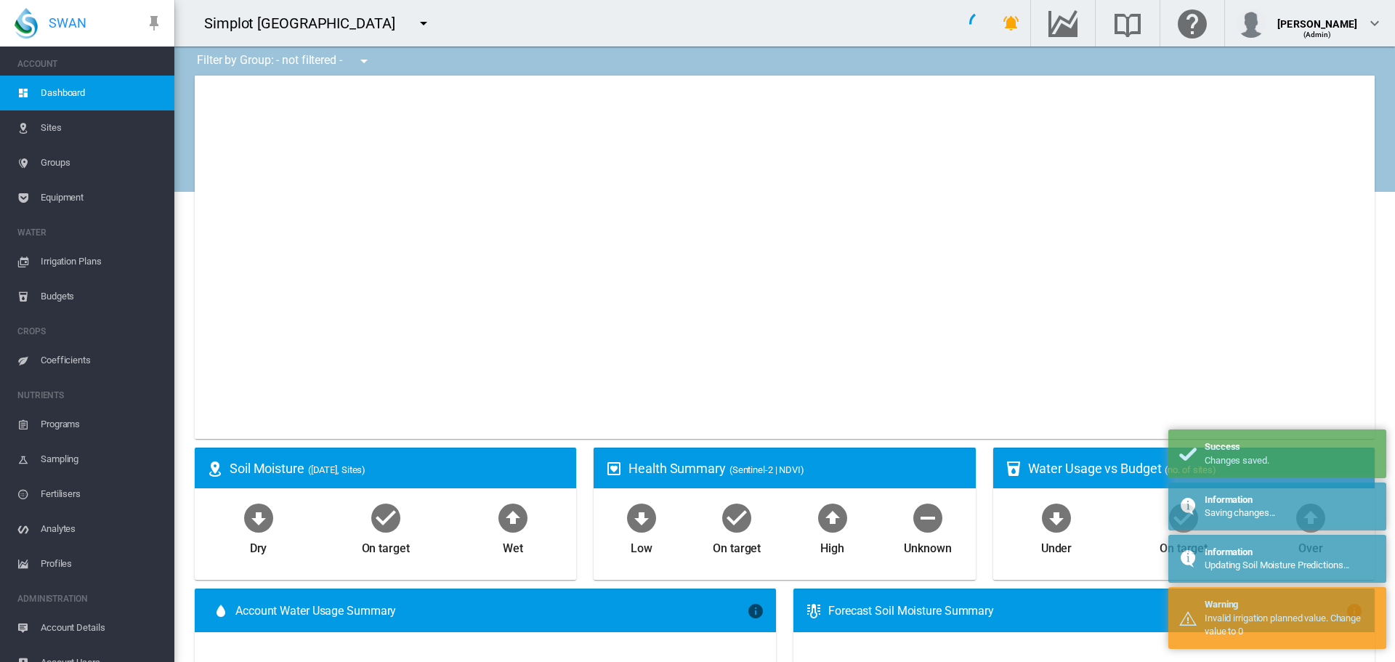
type input "**********"
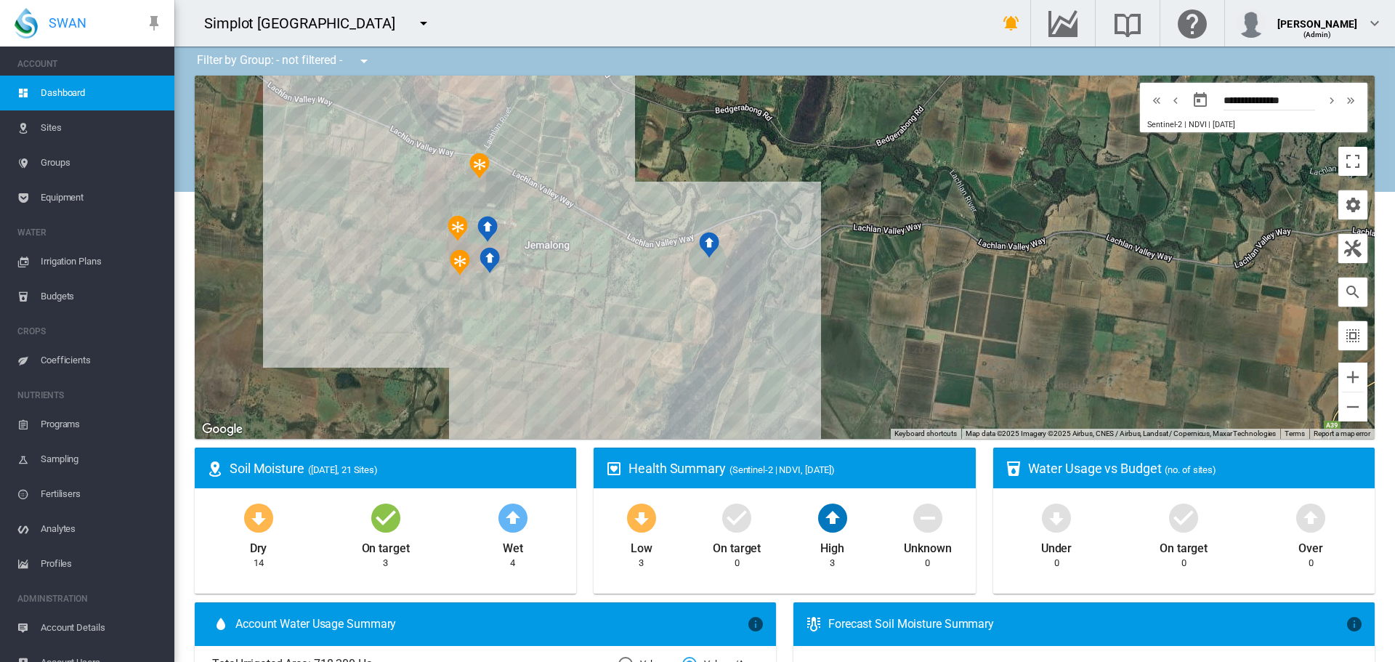
click at [415, 23] on md-icon "icon-menu-down" at bounding box center [423, 23] width 17 height 17
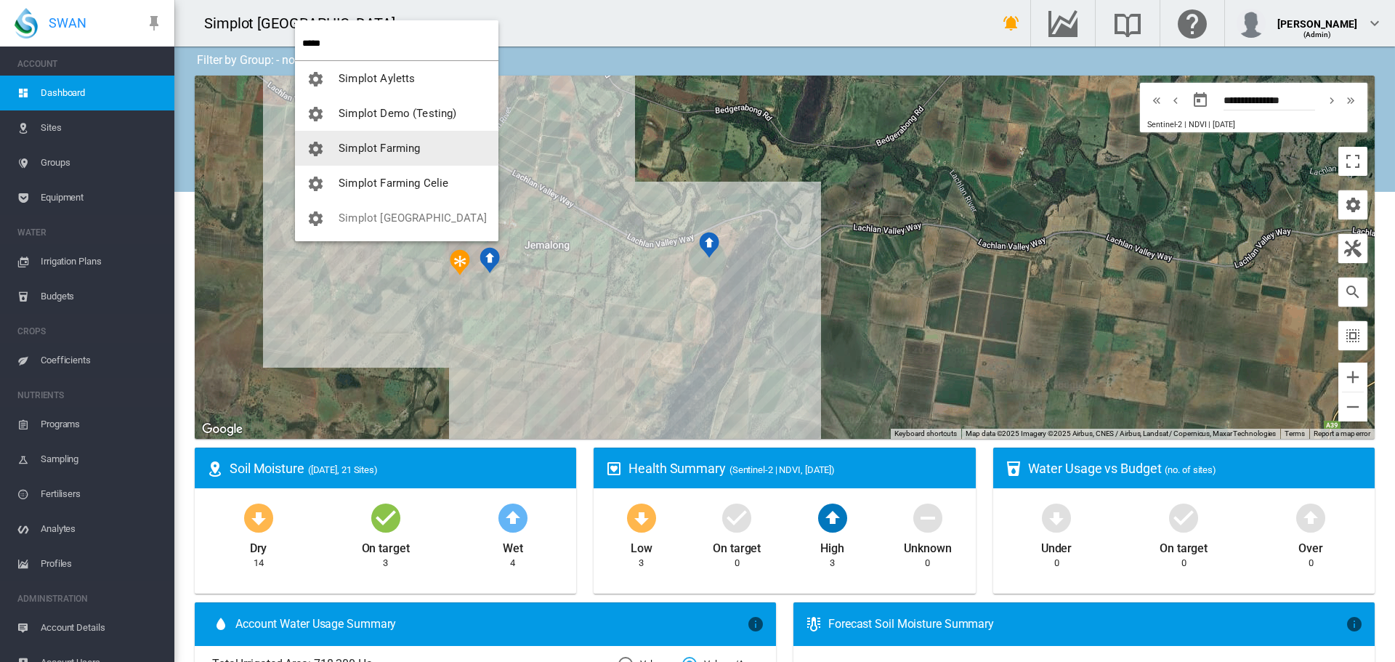
type input "*****"
click at [422, 153] on button "Simplot Farming" at bounding box center [396, 148] width 203 height 35
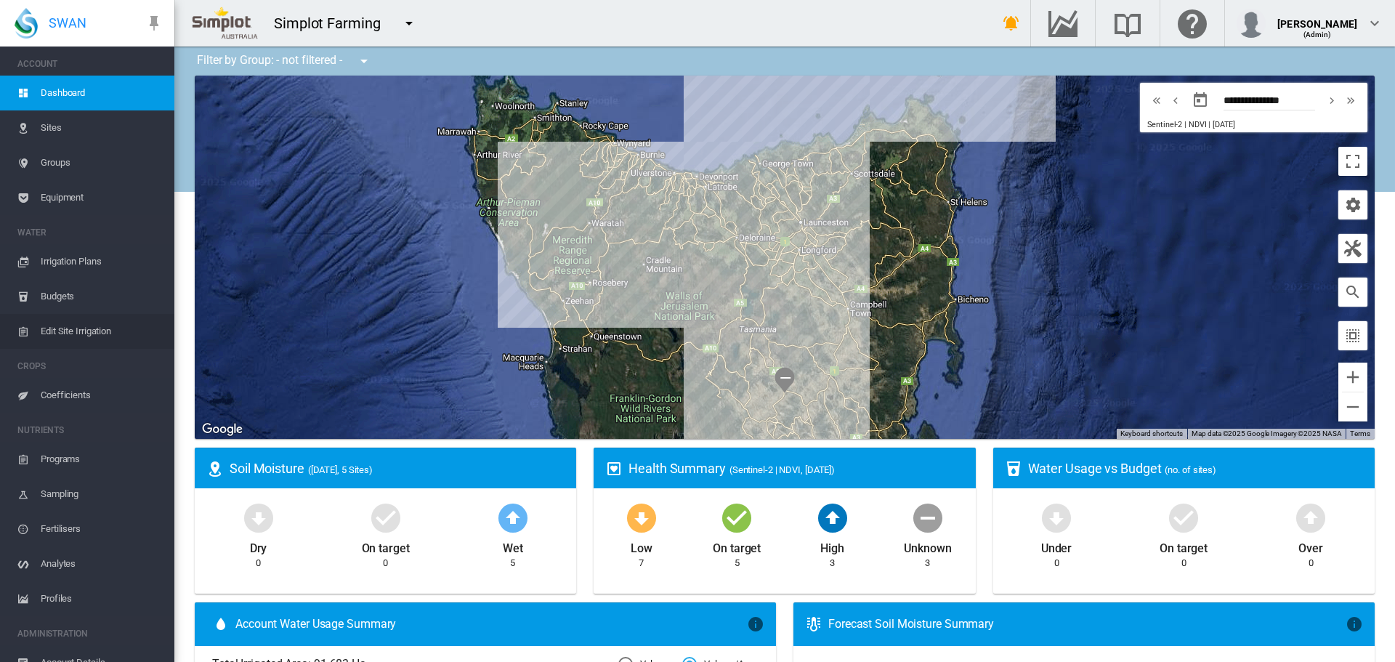
click at [87, 336] on span "Edit Site Irrigation" at bounding box center [102, 331] width 122 height 35
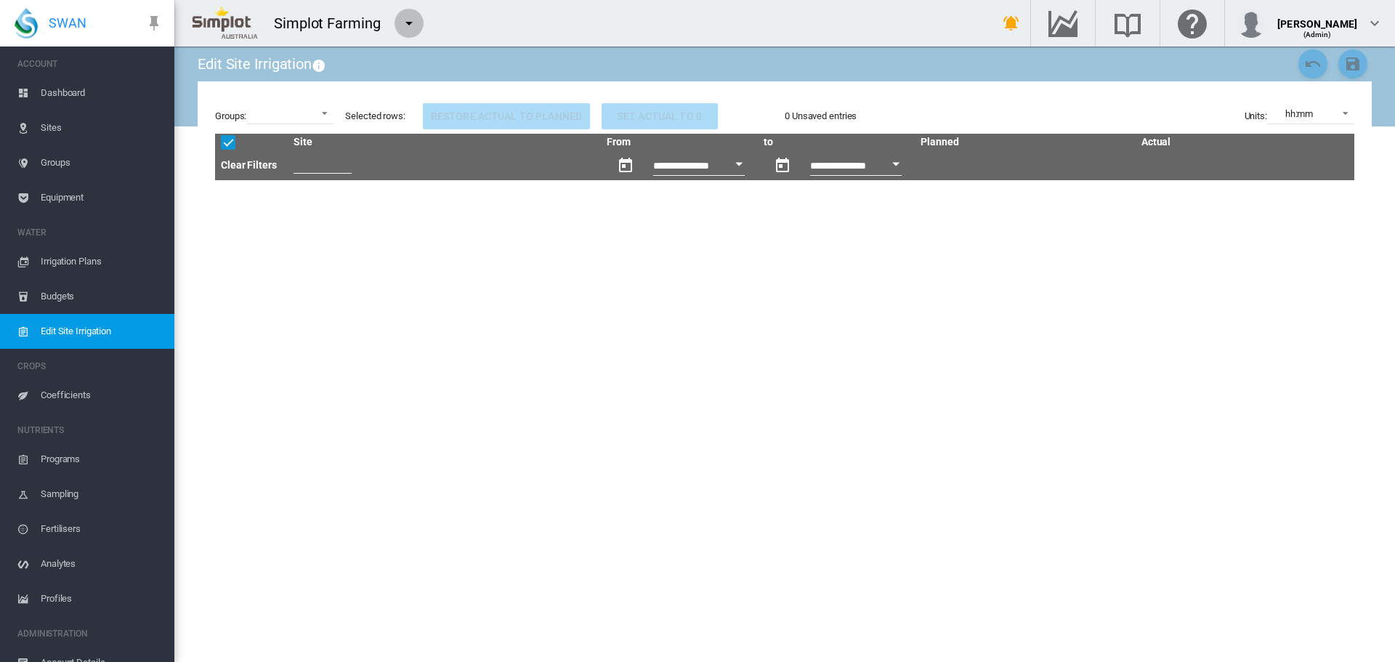
click at [408, 19] on md-icon "icon-menu-down" at bounding box center [408, 23] width 17 height 17
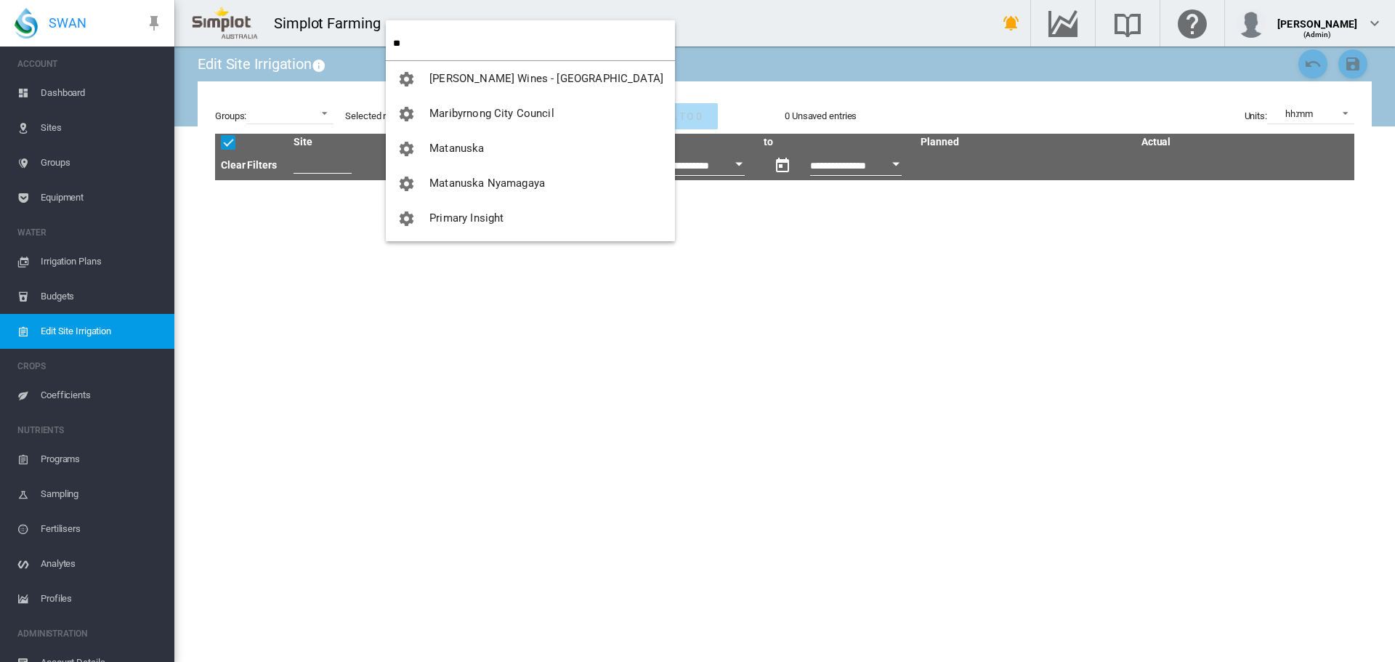
type input "**"
click at [506, 102] on button "Maribyrnong City Council" at bounding box center [530, 113] width 289 height 35
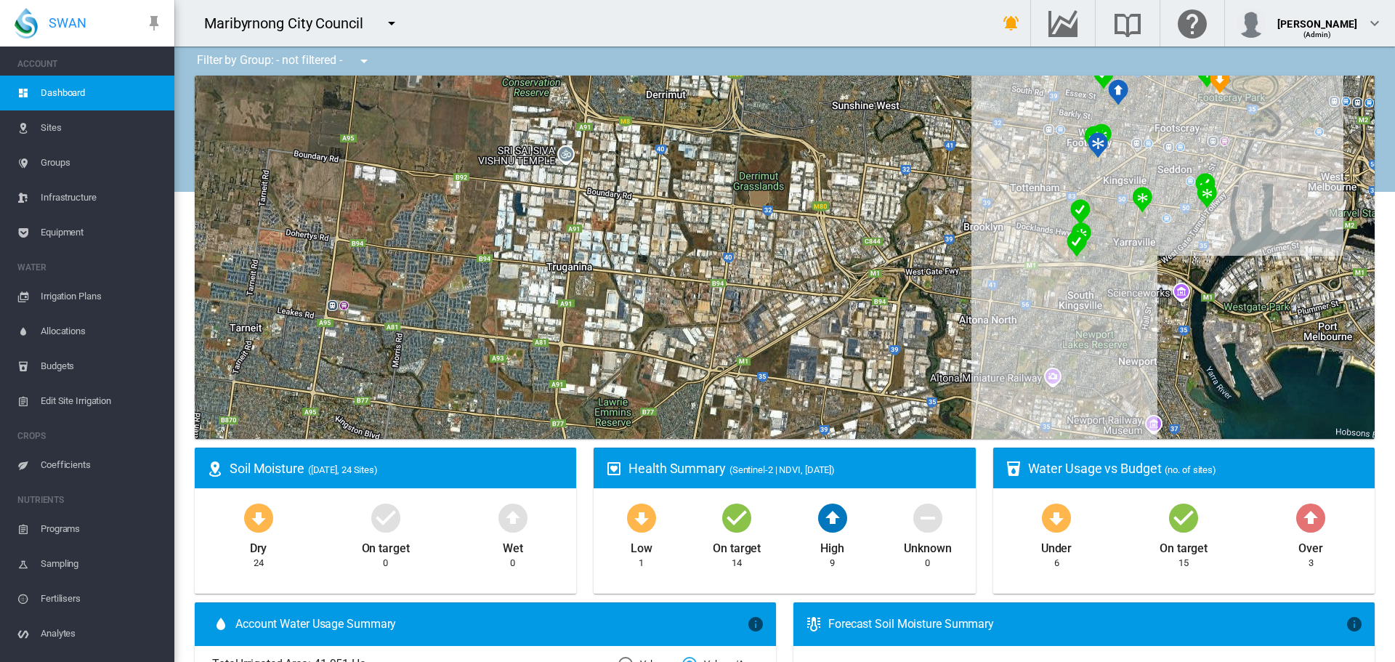
click at [87, 401] on span "Edit Site Irrigation" at bounding box center [102, 401] width 122 height 35
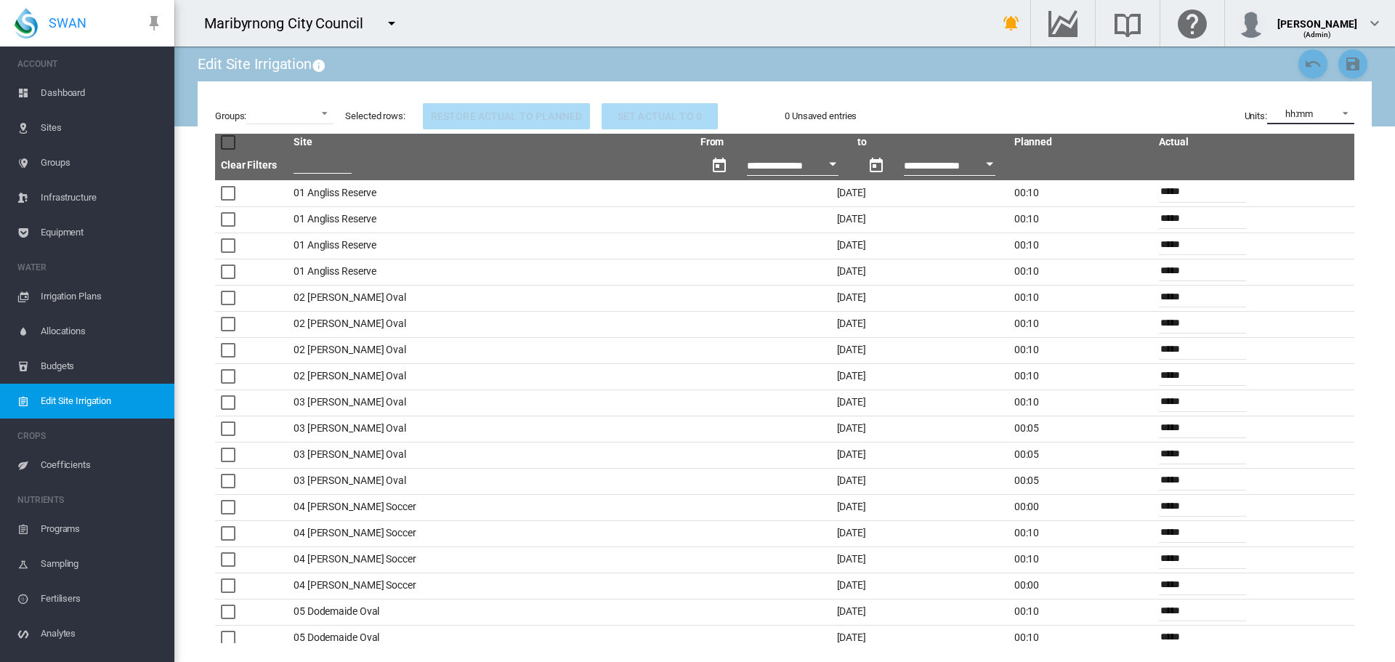
click at [1290, 115] on div "hh:mm" at bounding box center [1299, 113] width 28 height 11
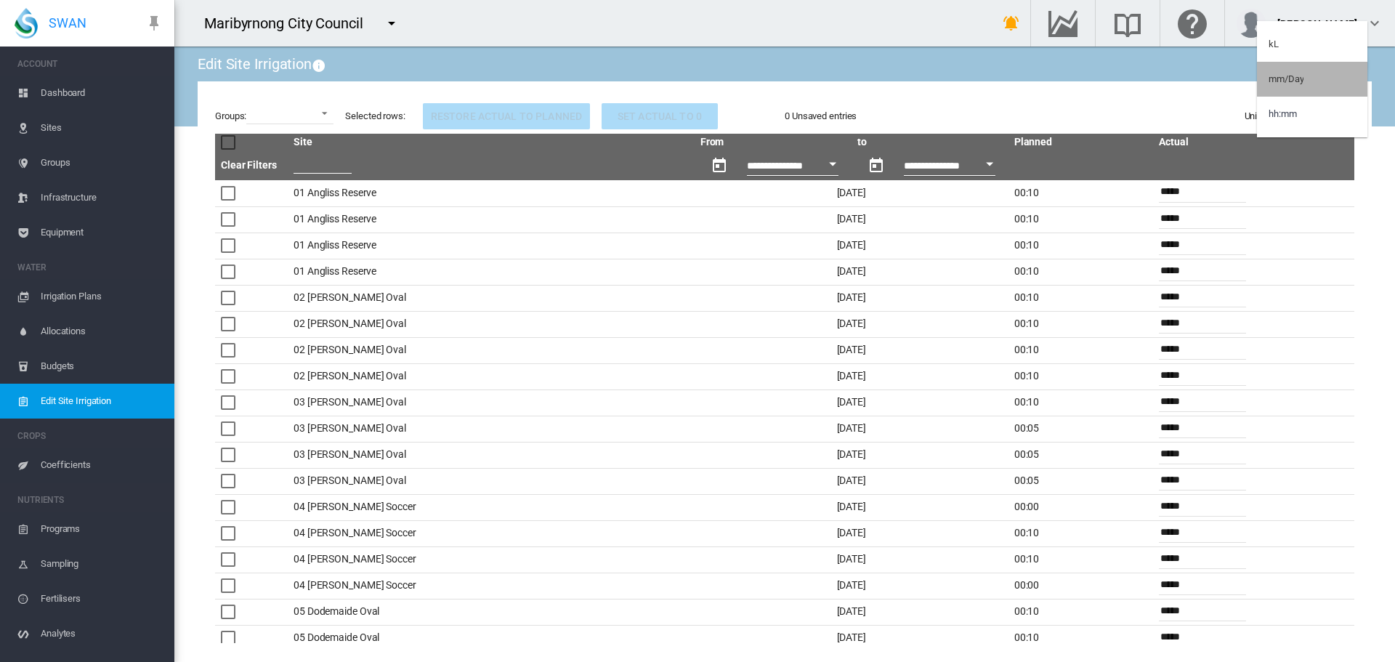
click at [1313, 79] on md-option "mm/Day" at bounding box center [1312, 79] width 110 height 35
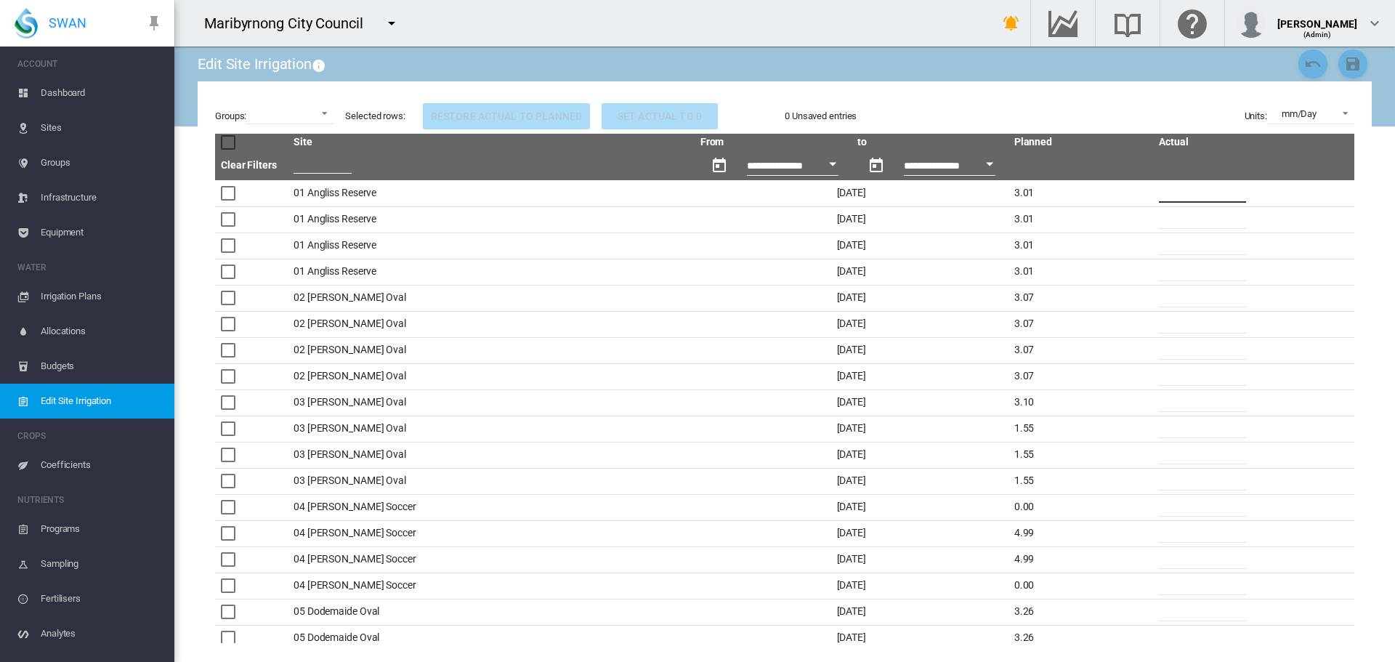
drag, startPoint x: 1171, startPoint y: 196, endPoint x: 1148, endPoint y: 199, distance: 23.4
click at [1159, 199] on input "****" at bounding box center [1202, 192] width 87 height 22
